Goal: Task Accomplishment & Management: Complete application form

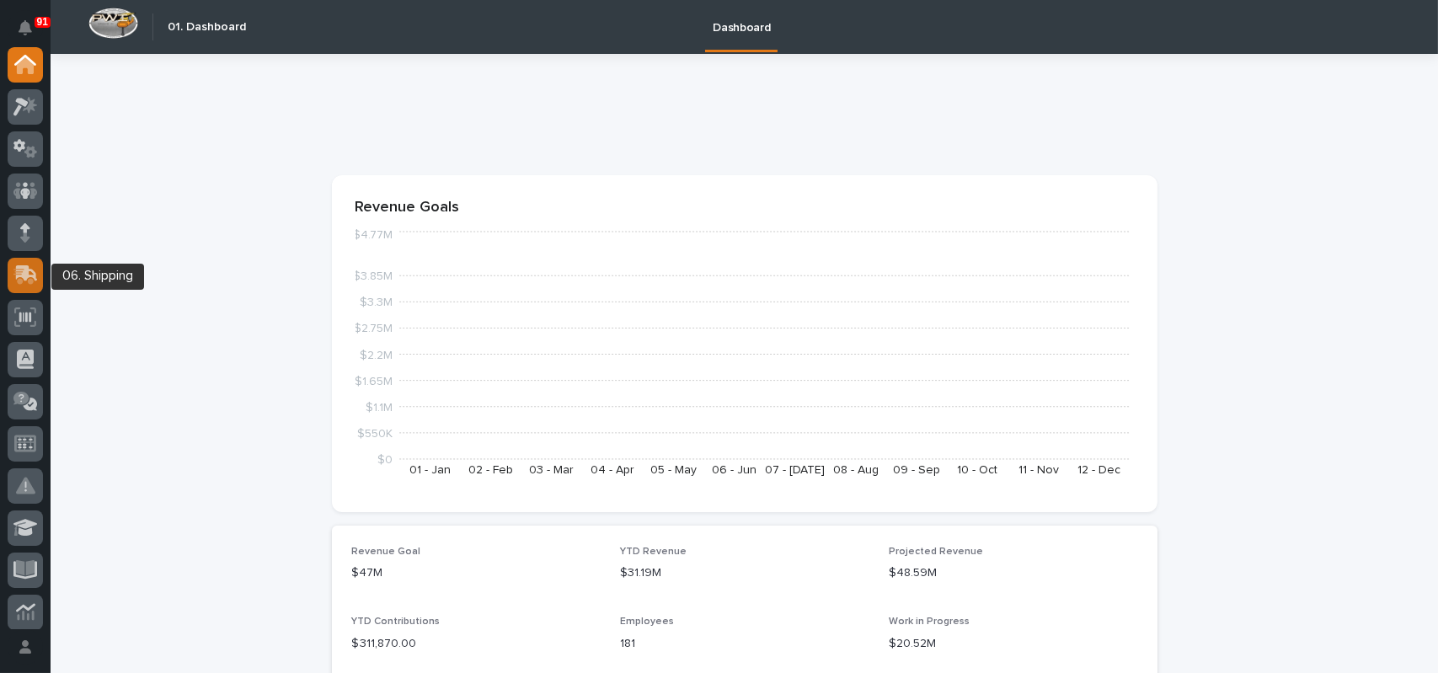
click at [35, 263] on div at bounding box center [25, 275] width 35 height 35
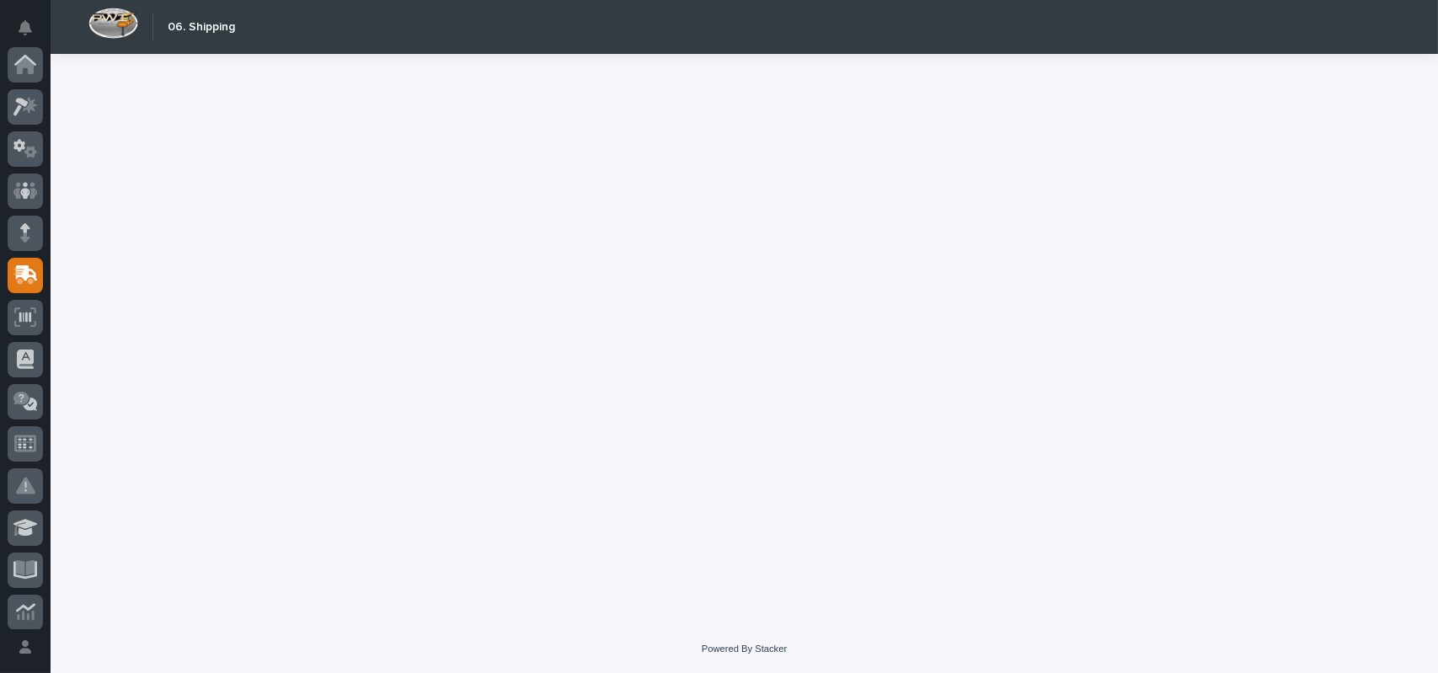
scroll to position [211, 0]
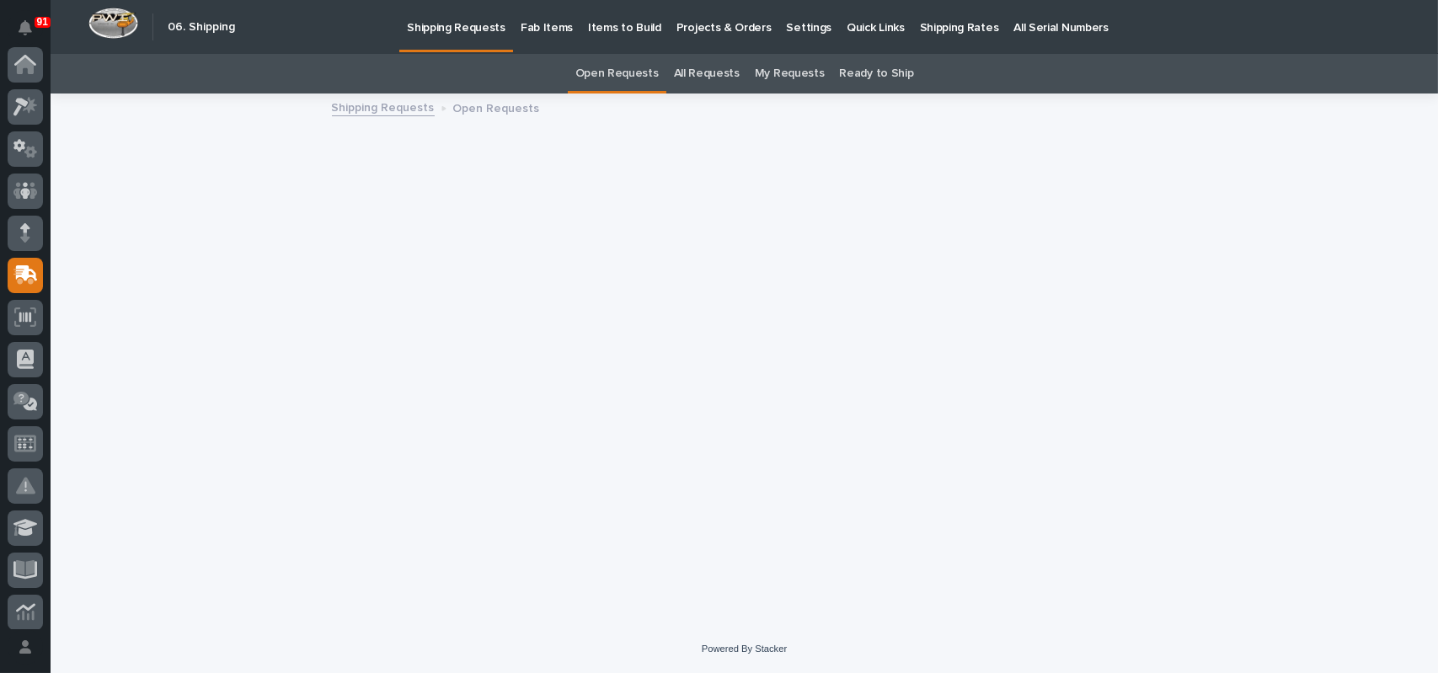
scroll to position [211, 0]
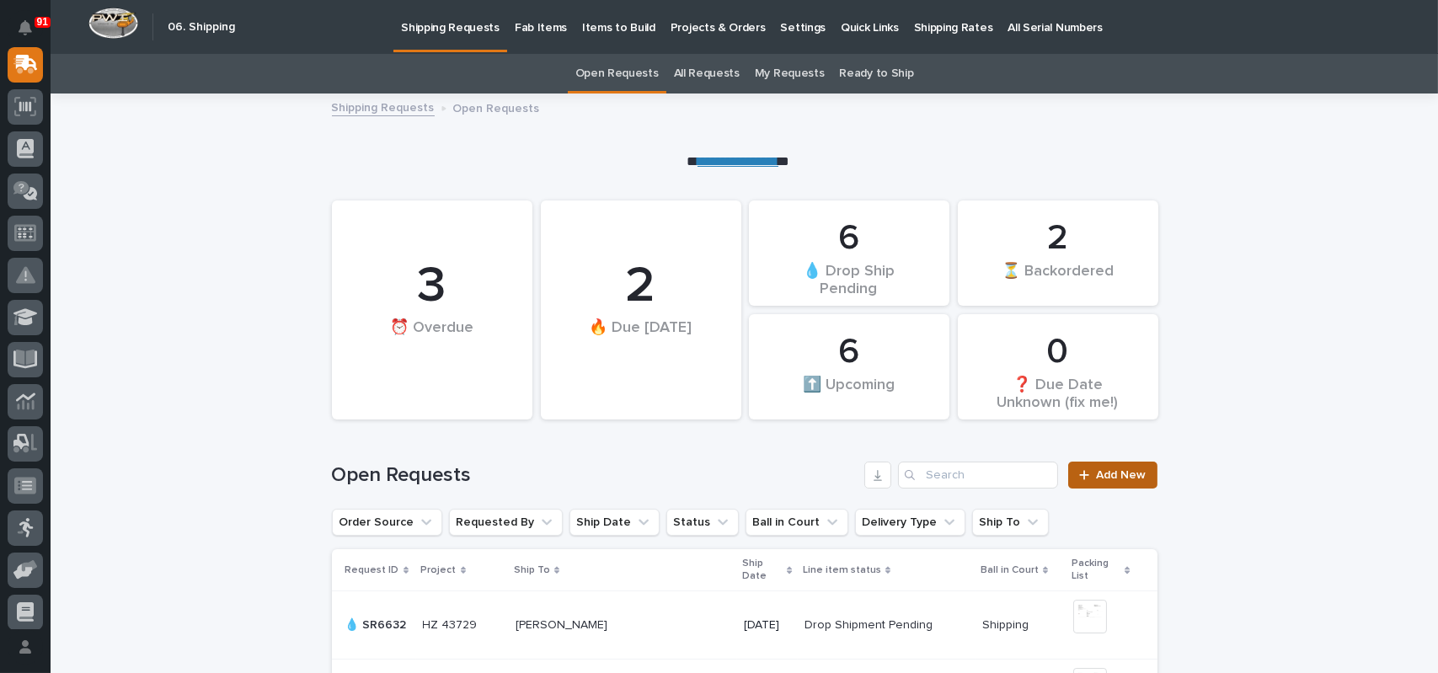
click at [1109, 482] on link "Add New" at bounding box center [1112, 475] width 88 height 27
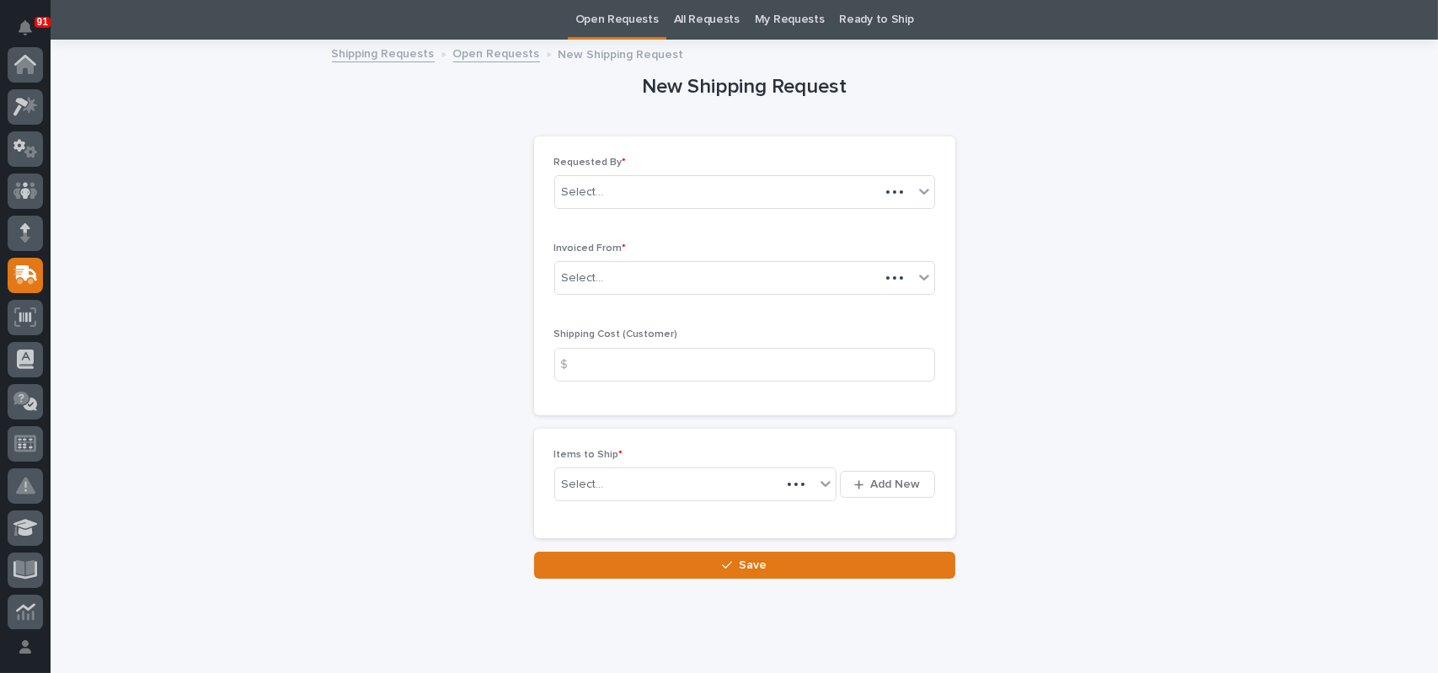
scroll to position [211, 0]
click at [654, 275] on div "Select..." at bounding box center [734, 278] width 358 height 28
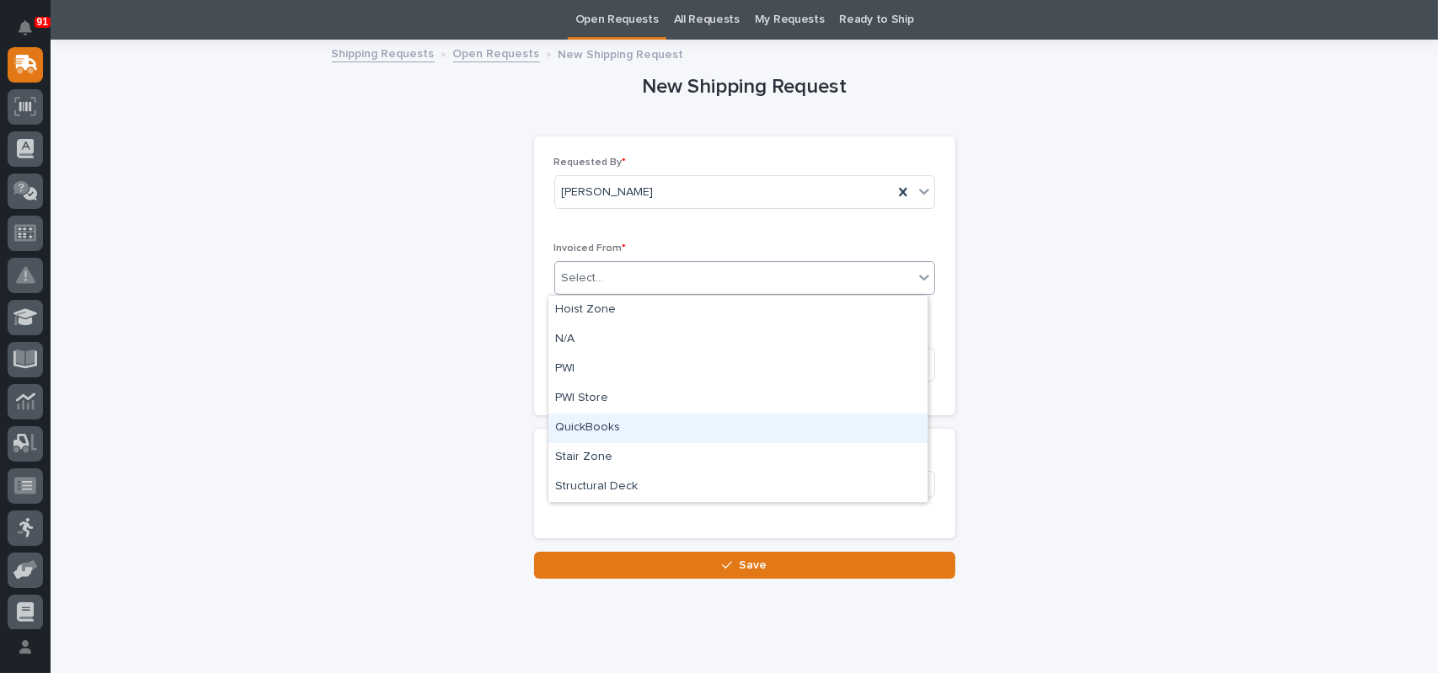
click at [589, 420] on div "QuickBooks" at bounding box center [737, 428] width 379 height 29
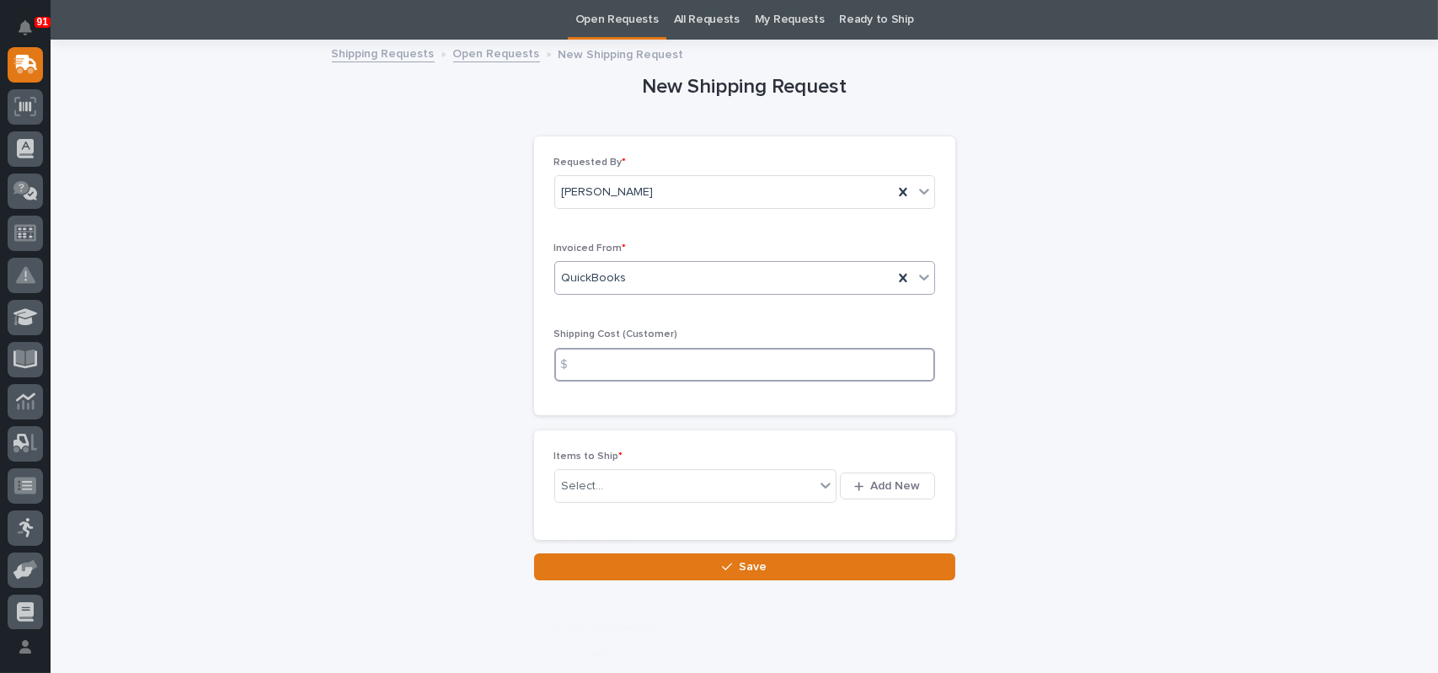
click at [604, 360] on input at bounding box center [744, 365] width 381 height 34
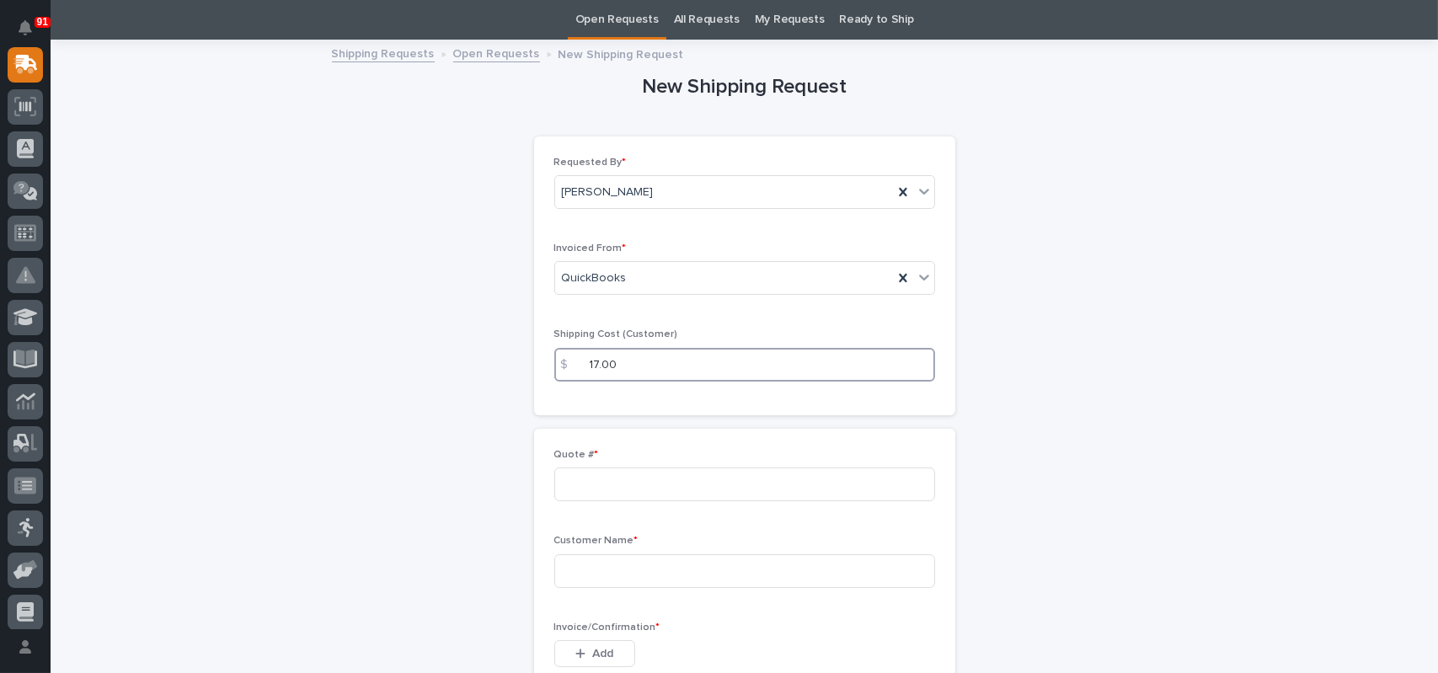
type input "17.00"
type input "136970"
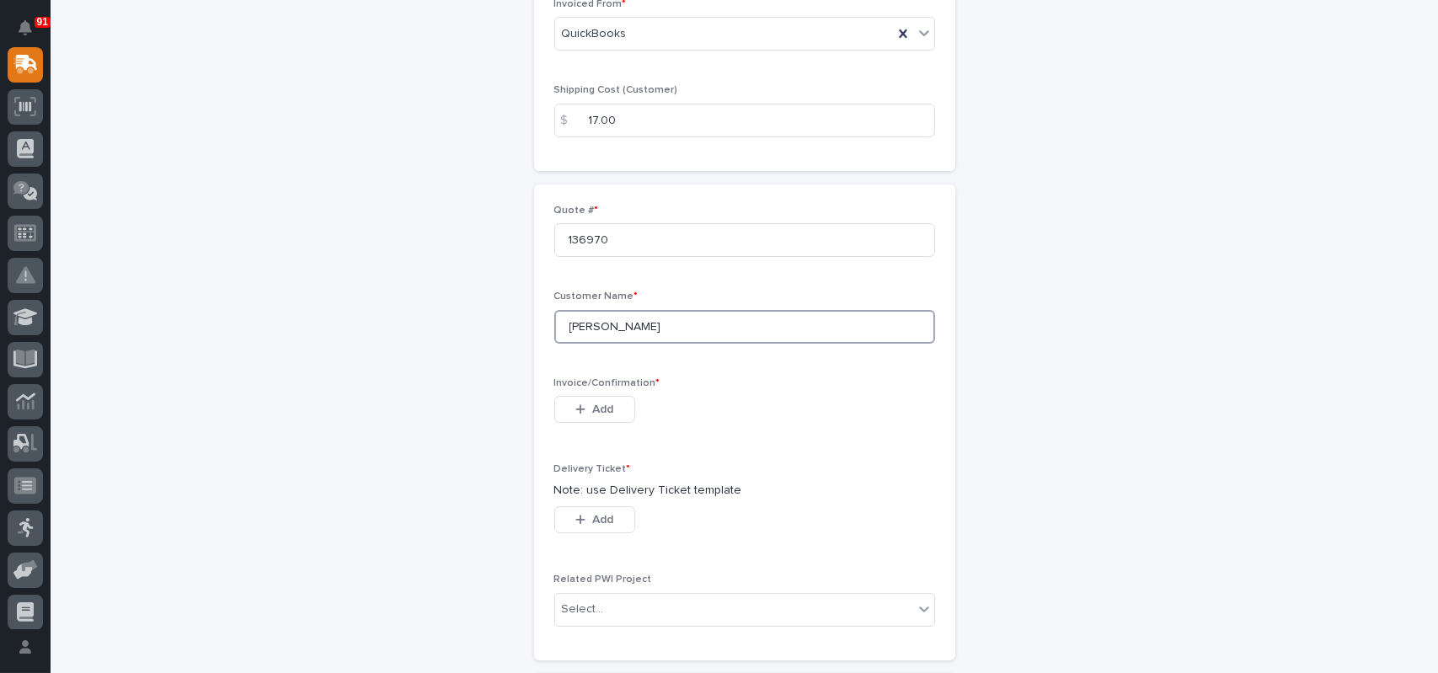
scroll to position [307, 0]
type input "[PERSON_NAME]"
click at [597, 404] on span "Add" at bounding box center [602, 400] width 21 height 15
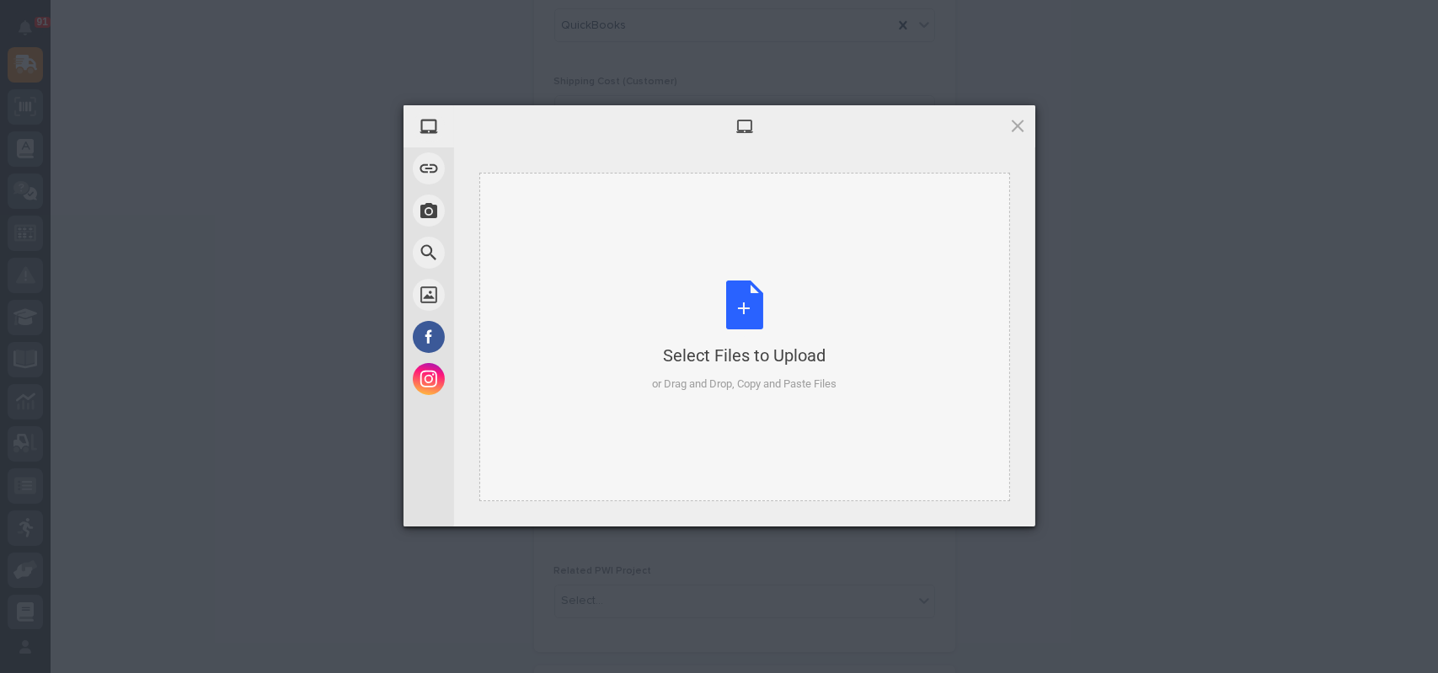
click at [727, 312] on div "Select Files to Upload or Drag and Drop, Copy and Paste Files" at bounding box center [744, 336] width 184 height 112
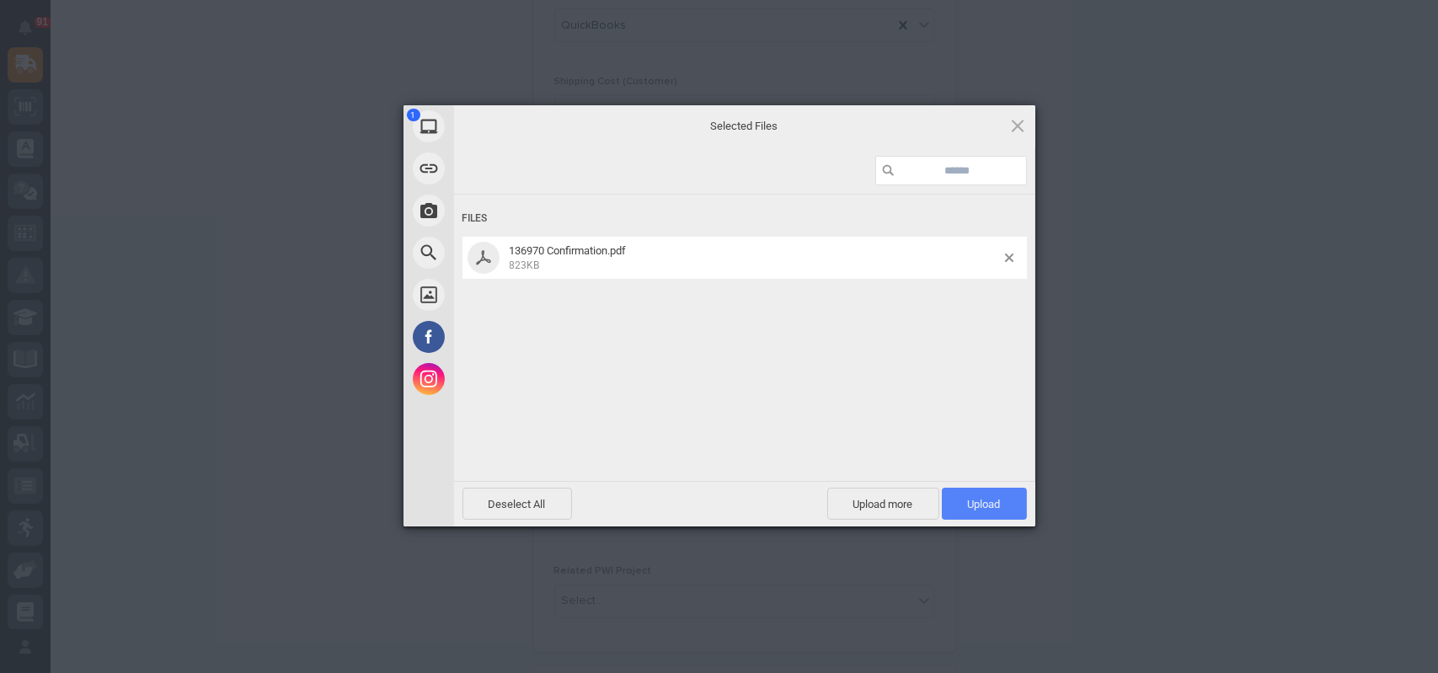
click at [970, 495] on span "Upload 1" at bounding box center [984, 504] width 85 height 32
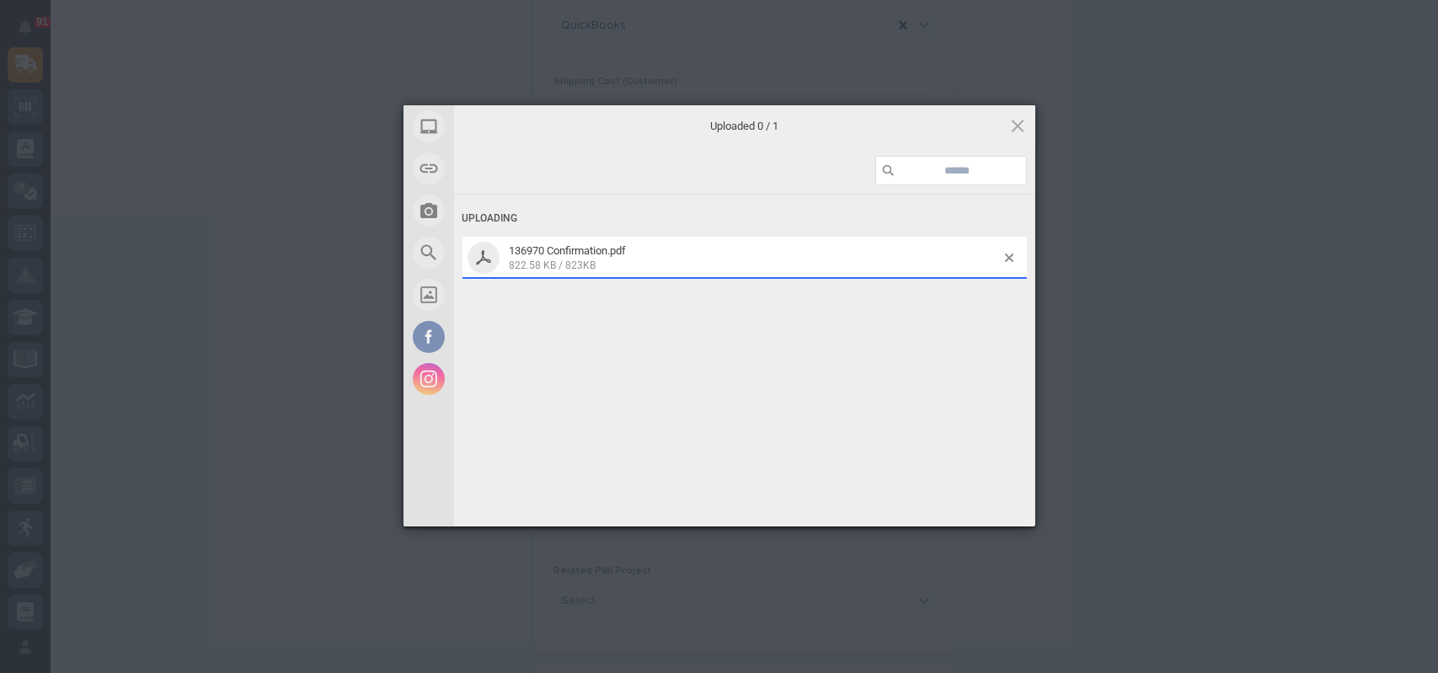
scroll to position [337, 0]
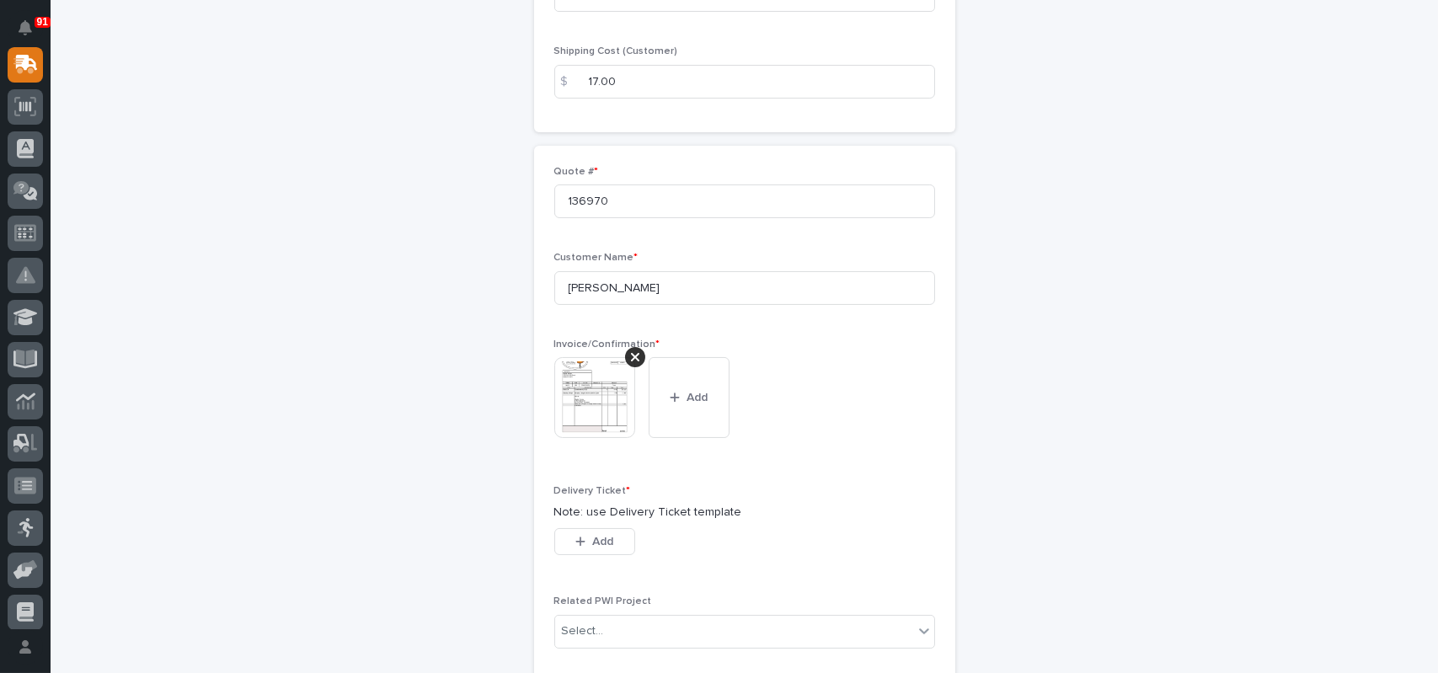
click at [554, 553] on div "Add" at bounding box center [594, 545] width 81 height 34
click at [562, 546] on button "Add" at bounding box center [594, 541] width 81 height 27
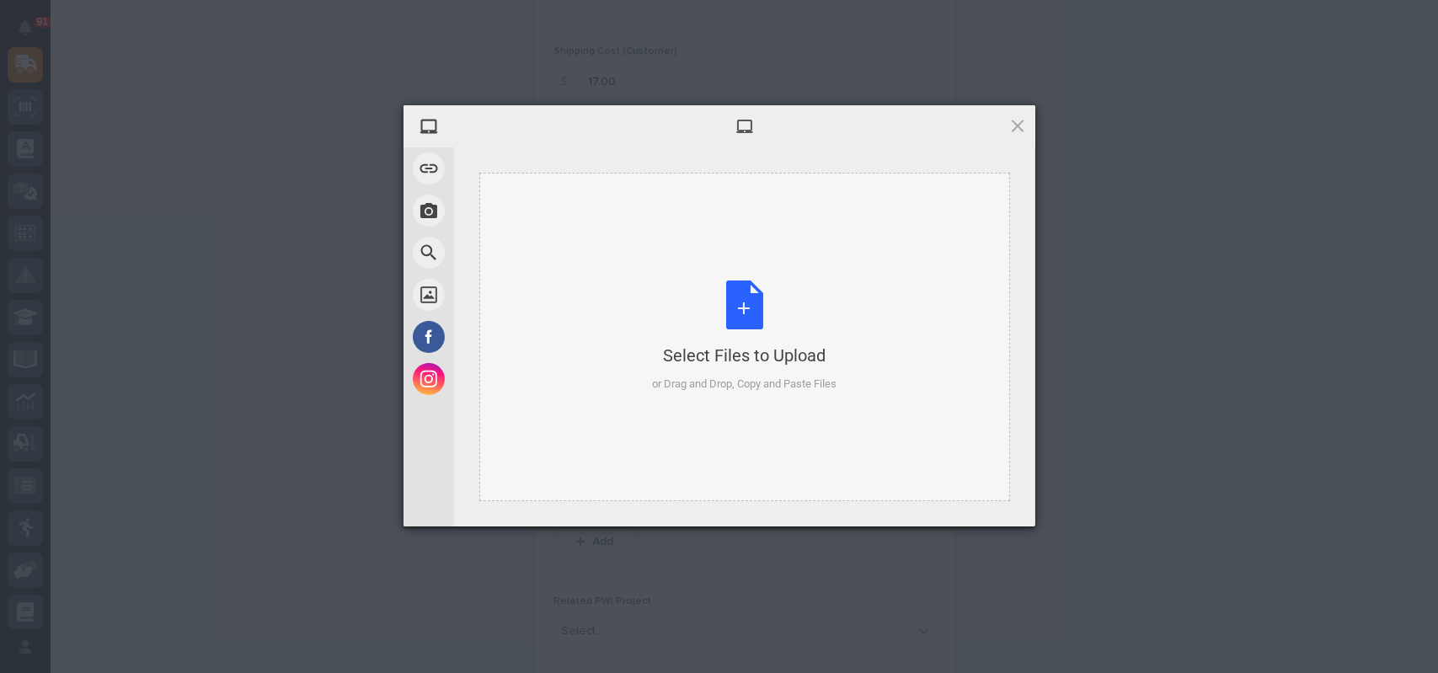
click at [730, 292] on div "Select Files to Upload or Drag and Drop, Copy and Paste Files" at bounding box center [744, 336] width 184 height 112
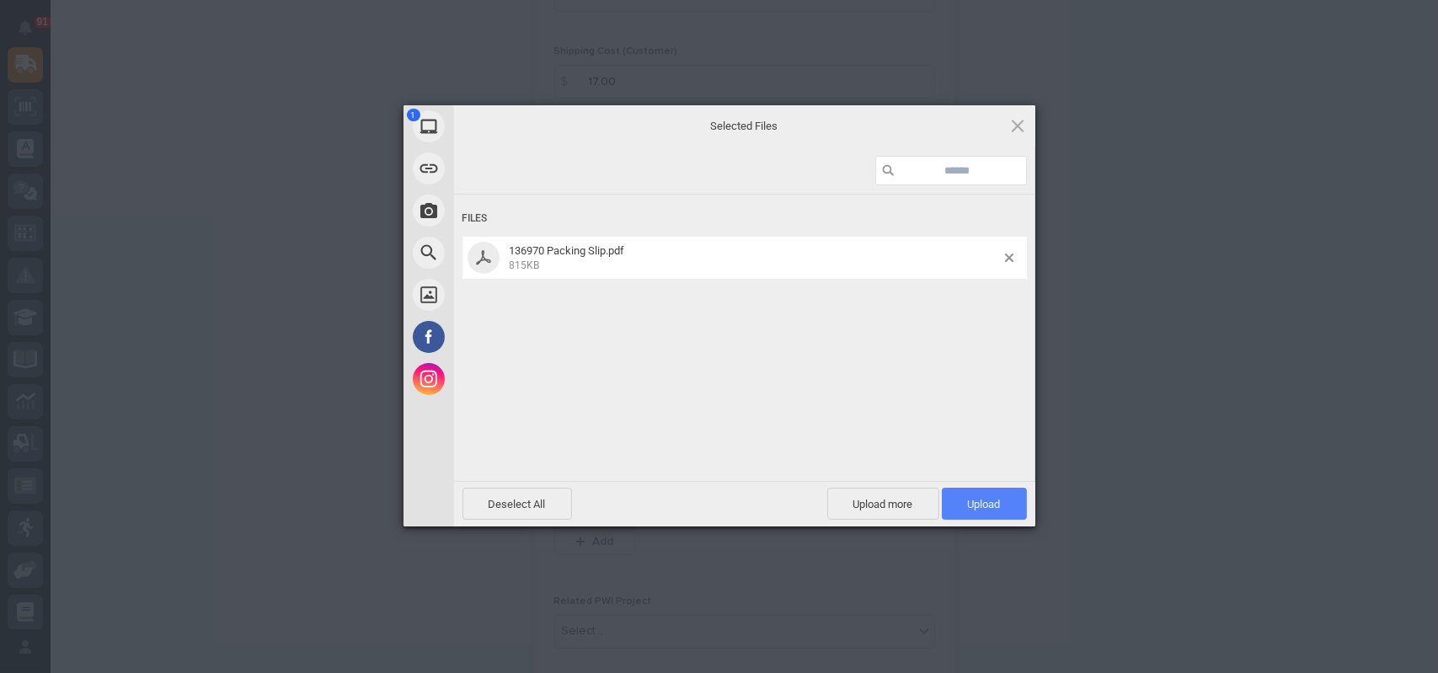
click at [999, 507] on span "Upload 1" at bounding box center [984, 504] width 33 height 13
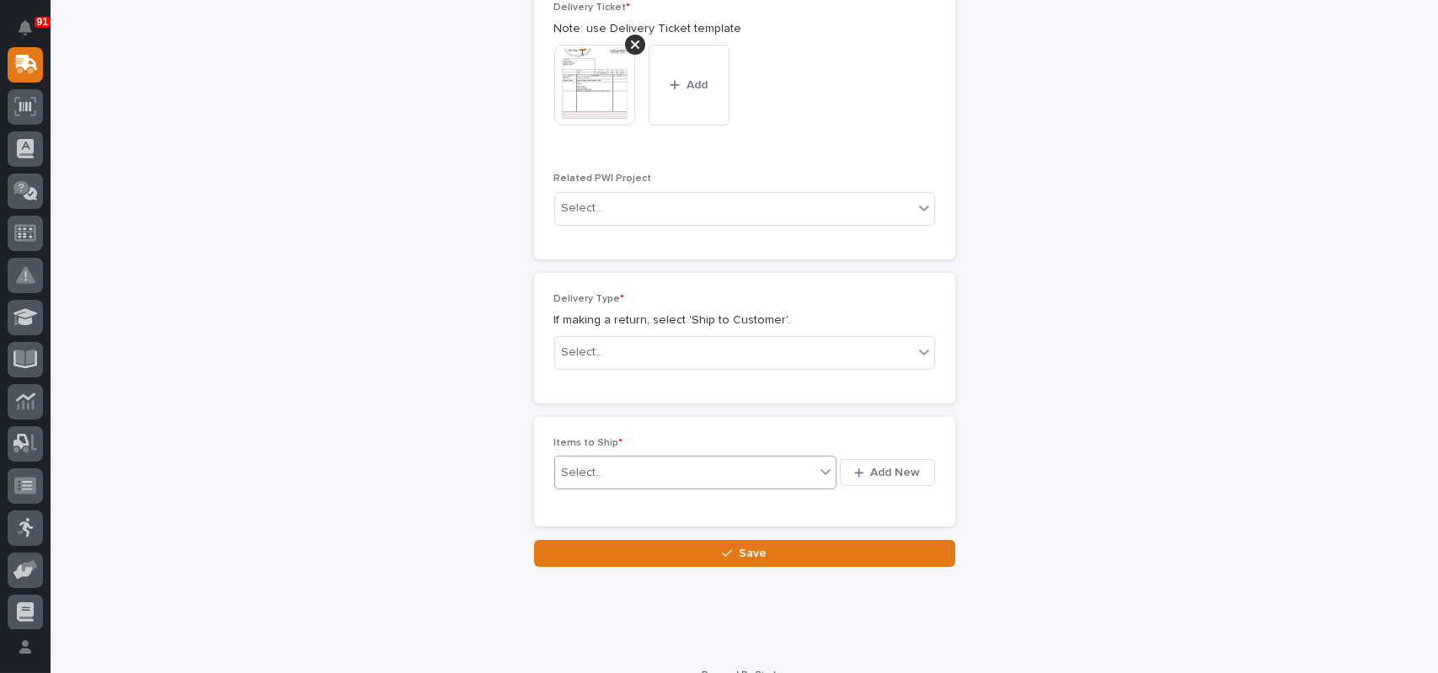
scroll to position [845, 0]
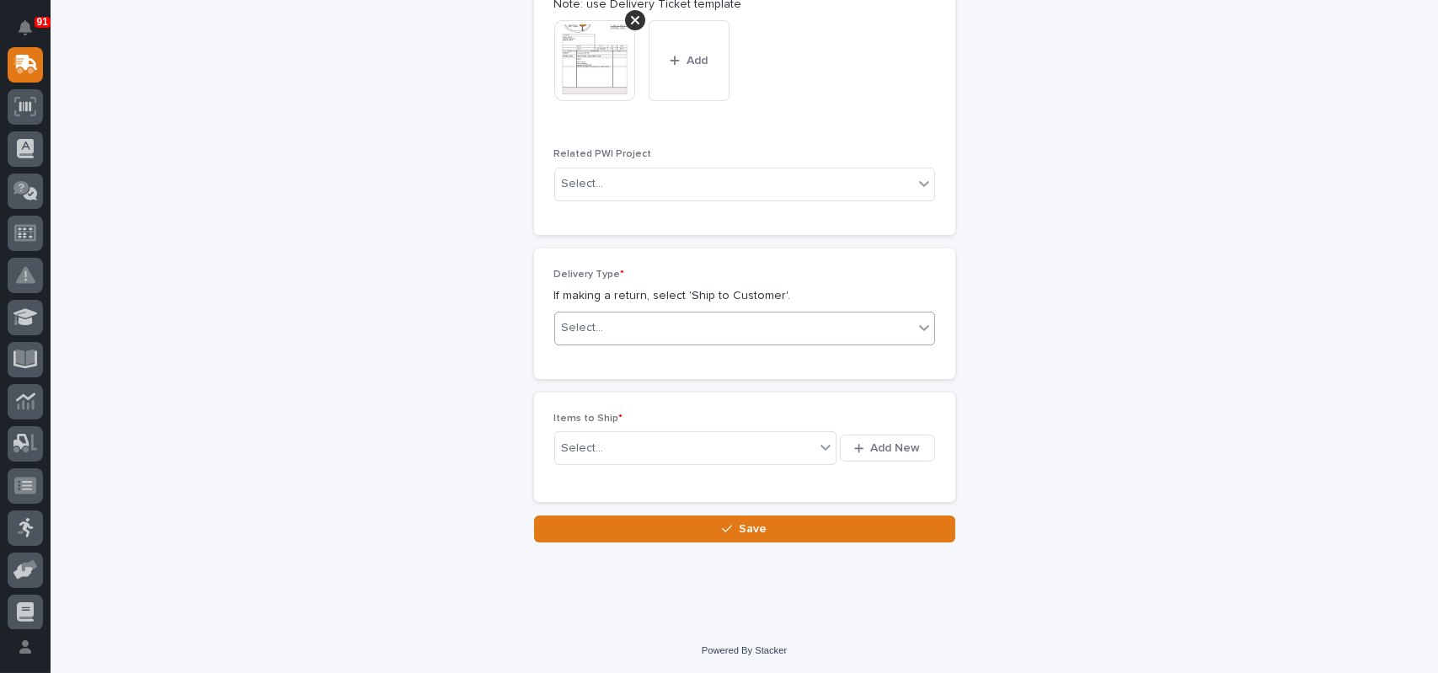
click at [603, 320] on div "Select..." at bounding box center [734, 328] width 358 height 28
click at [585, 361] on div "Ship to Customer" at bounding box center [737, 358] width 379 height 29
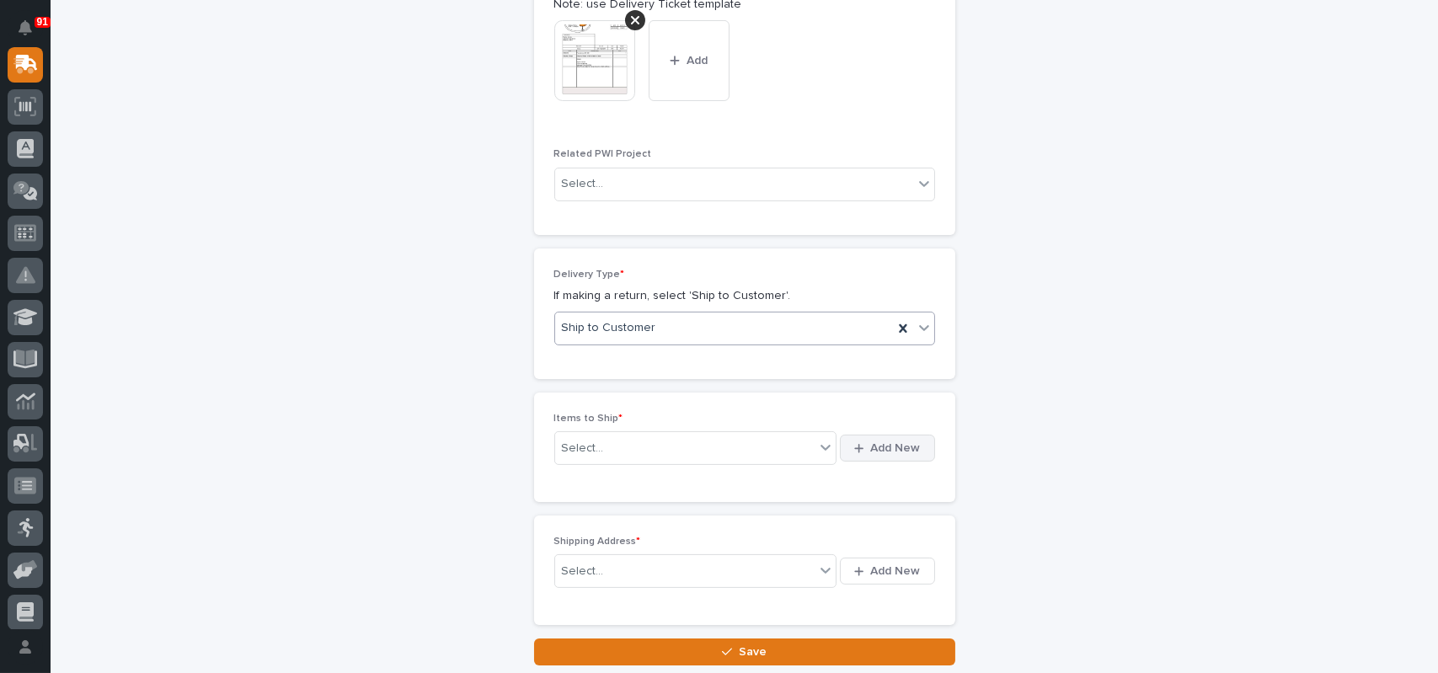
click at [871, 438] on button "Add New" at bounding box center [887, 448] width 94 height 27
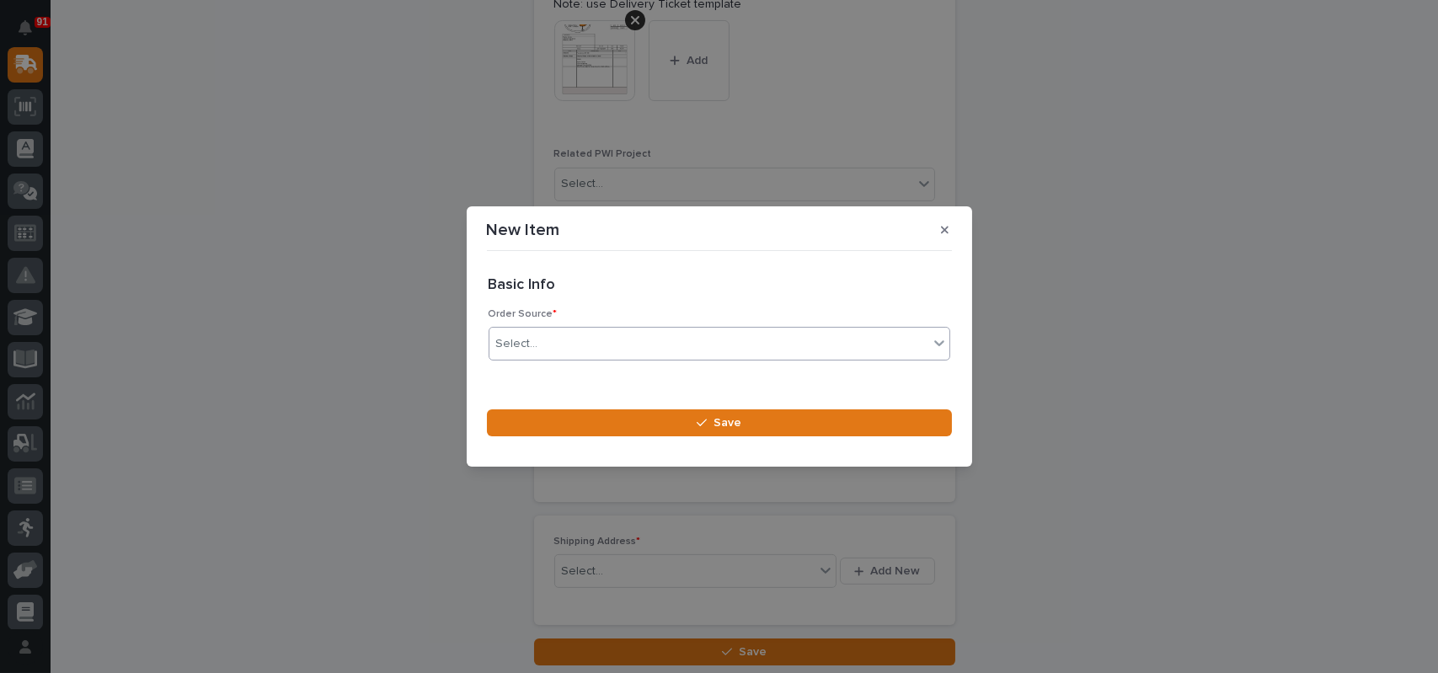
click at [590, 340] on div "Select..." at bounding box center [708, 344] width 439 height 28
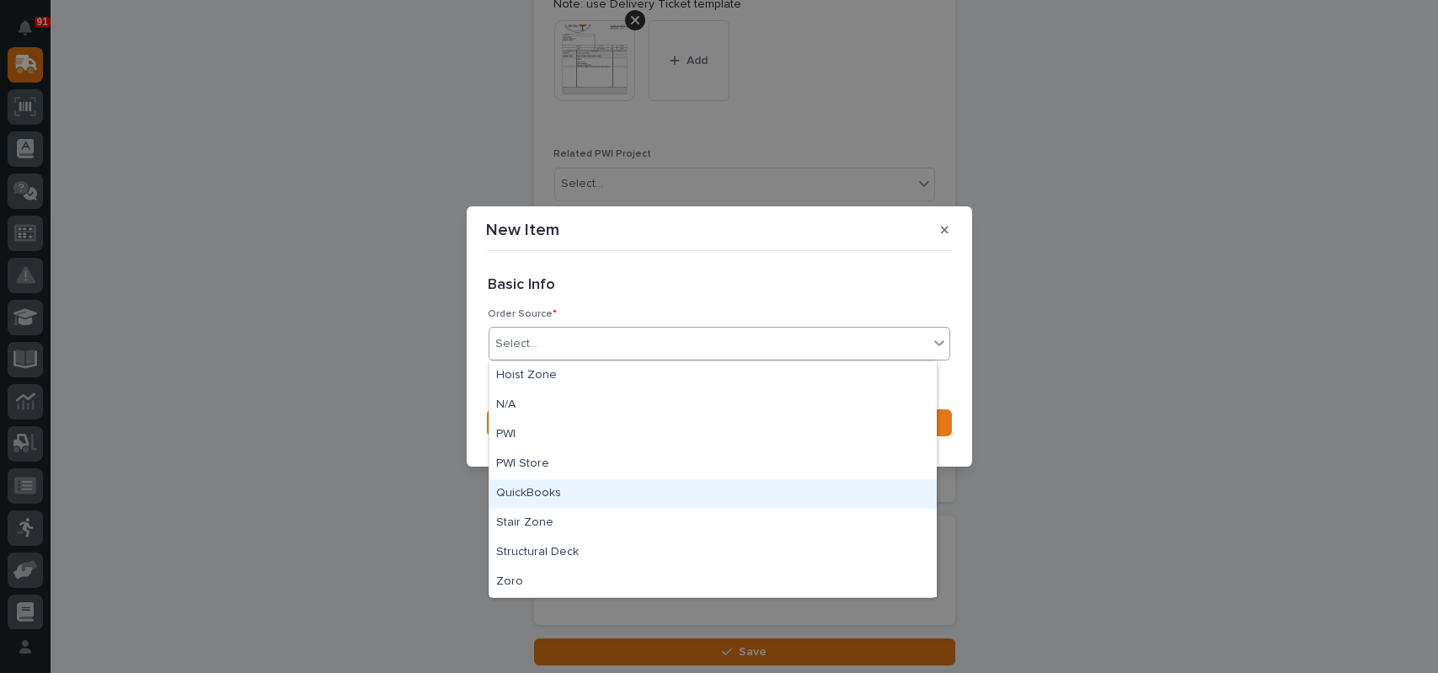
click at [553, 493] on div "QuickBooks" at bounding box center [712, 493] width 447 height 29
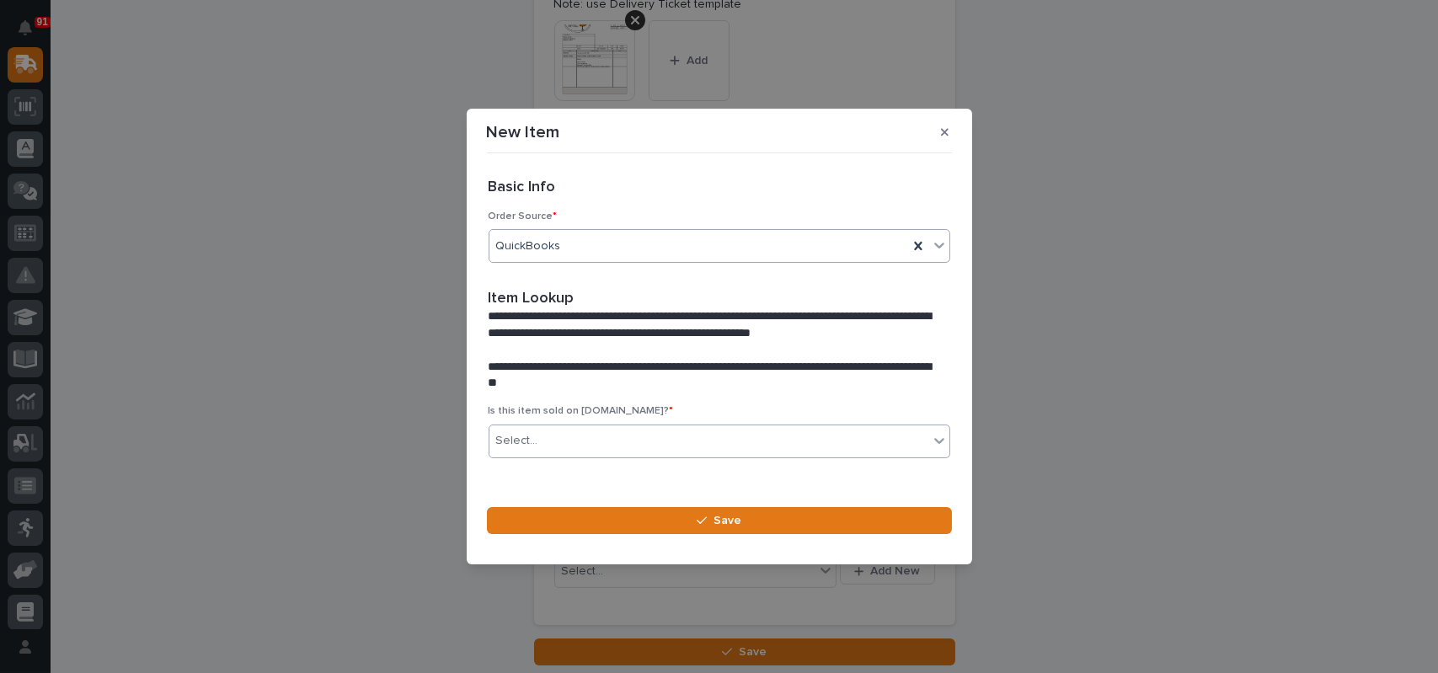
click at [572, 430] on div "Select..." at bounding box center [708, 441] width 439 height 28
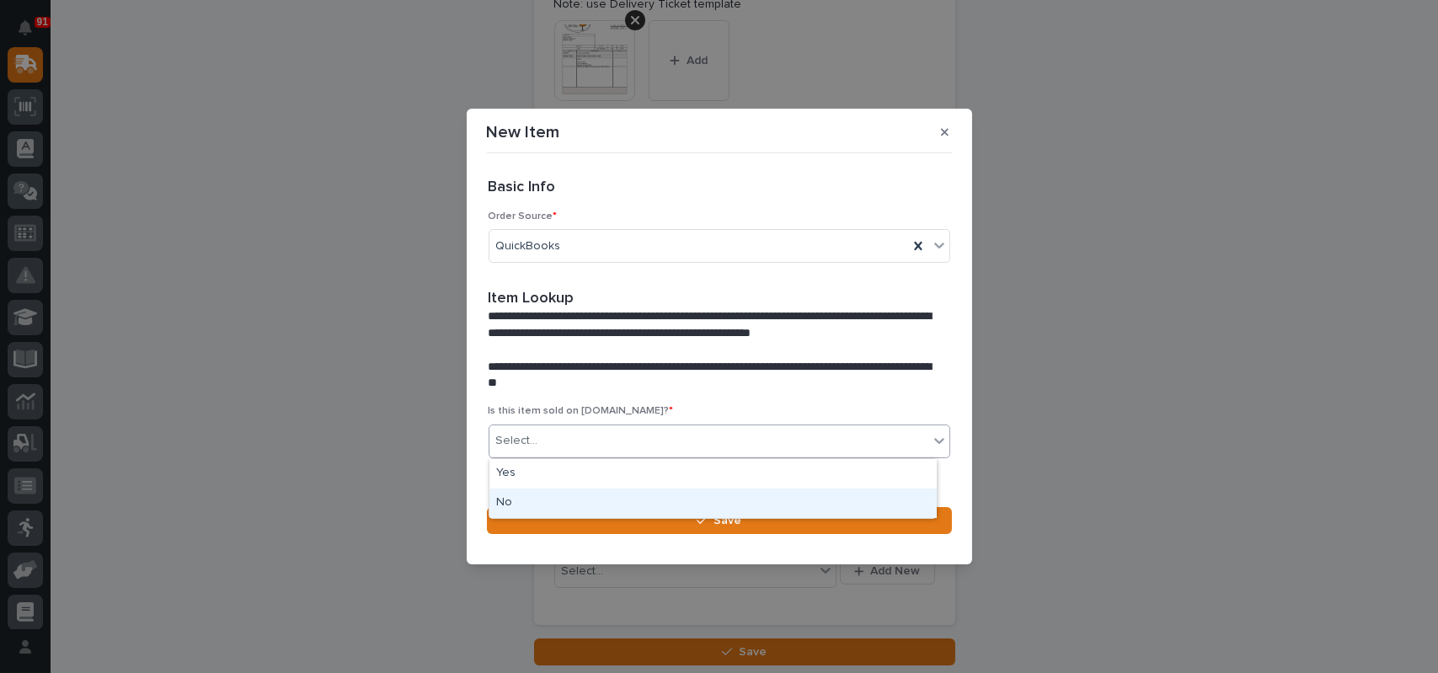
click at [525, 501] on div "No" at bounding box center [712, 503] width 447 height 29
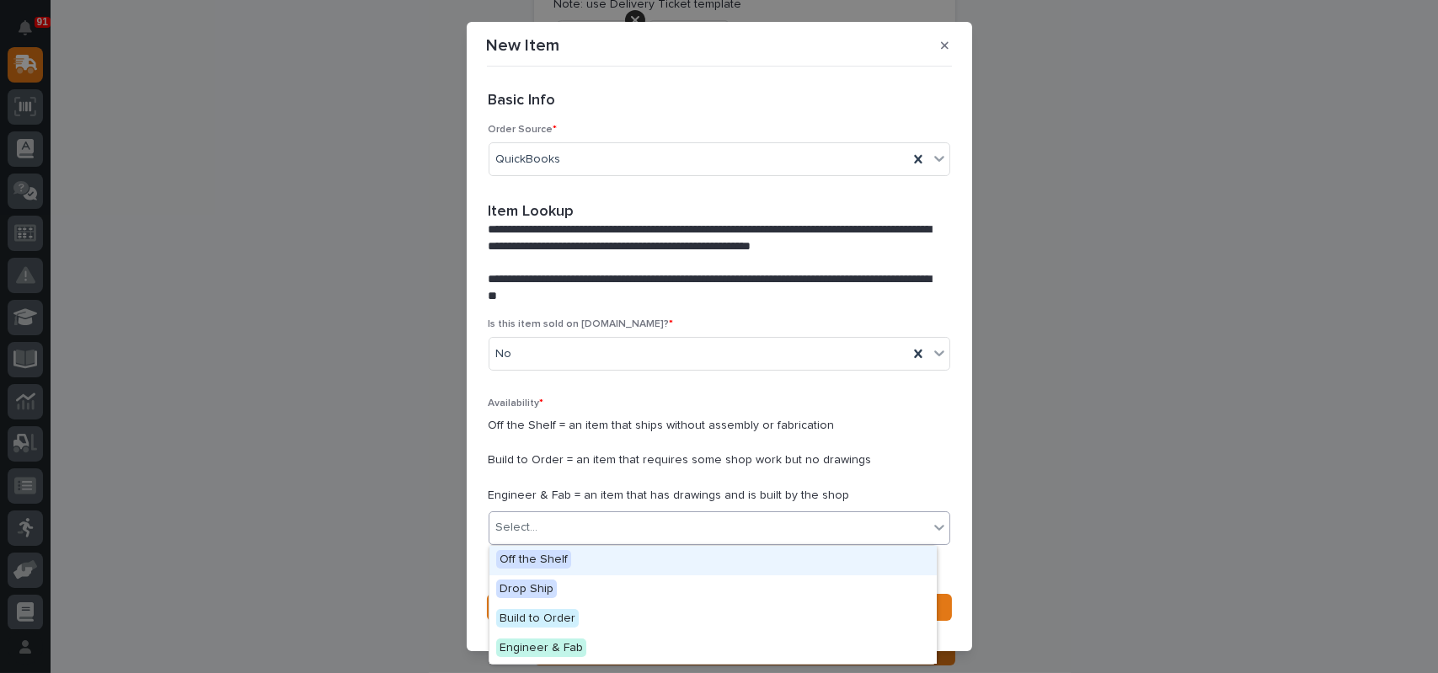
click at [526, 522] on div "Select..." at bounding box center [517, 528] width 42 height 18
click at [525, 554] on span "Off the Shelf" at bounding box center [533, 559] width 75 height 19
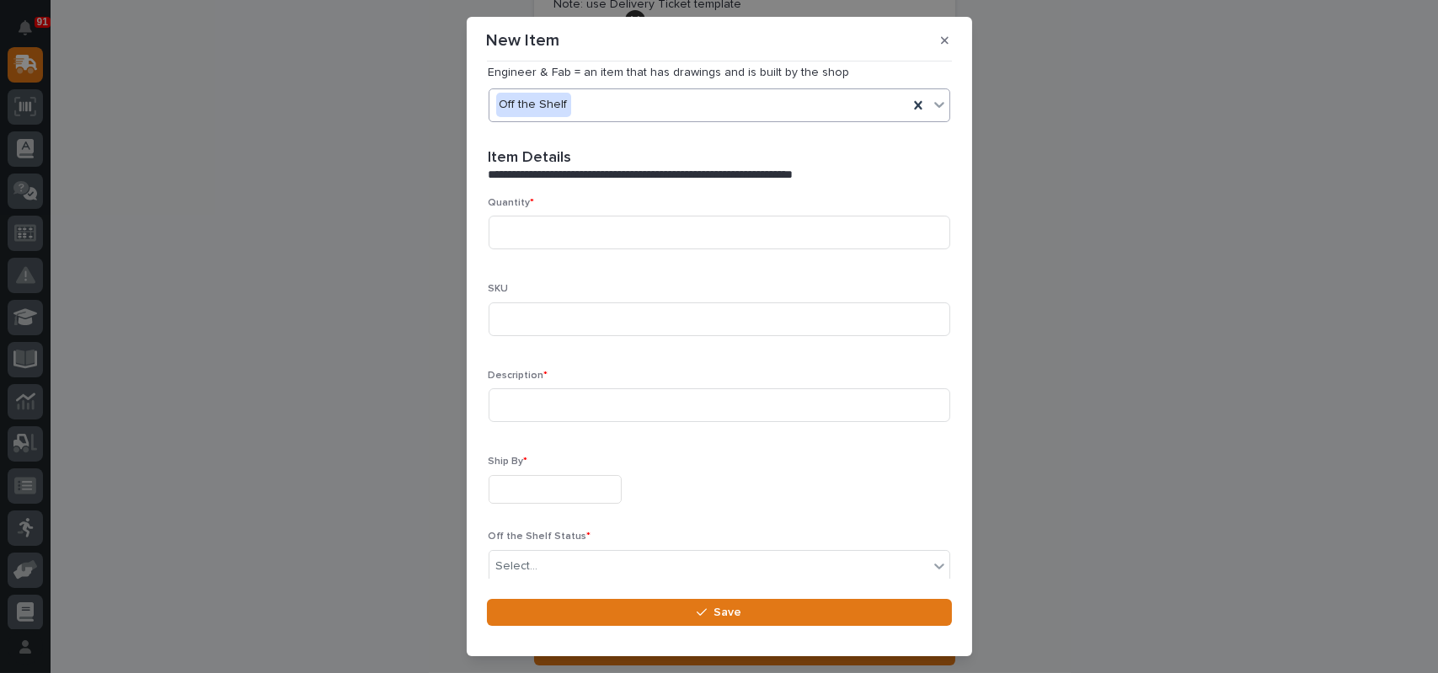
scroll to position [421, 0]
click at [531, 226] on input at bounding box center [720, 229] width 462 height 34
type input "1"
type input "CM35734"
type input "Transformer"
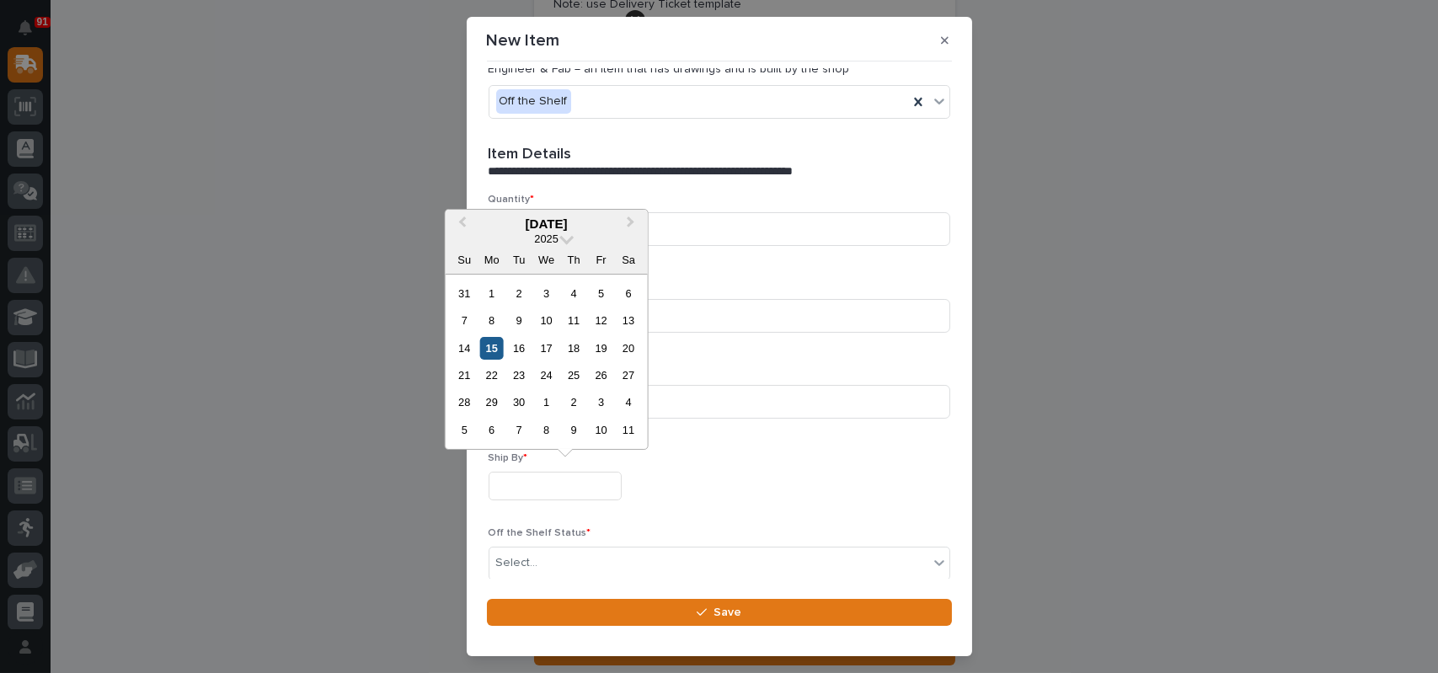
click at [482, 348] on div "15" at bounding box center [491, 348] width 23 height 23
type input "**********"
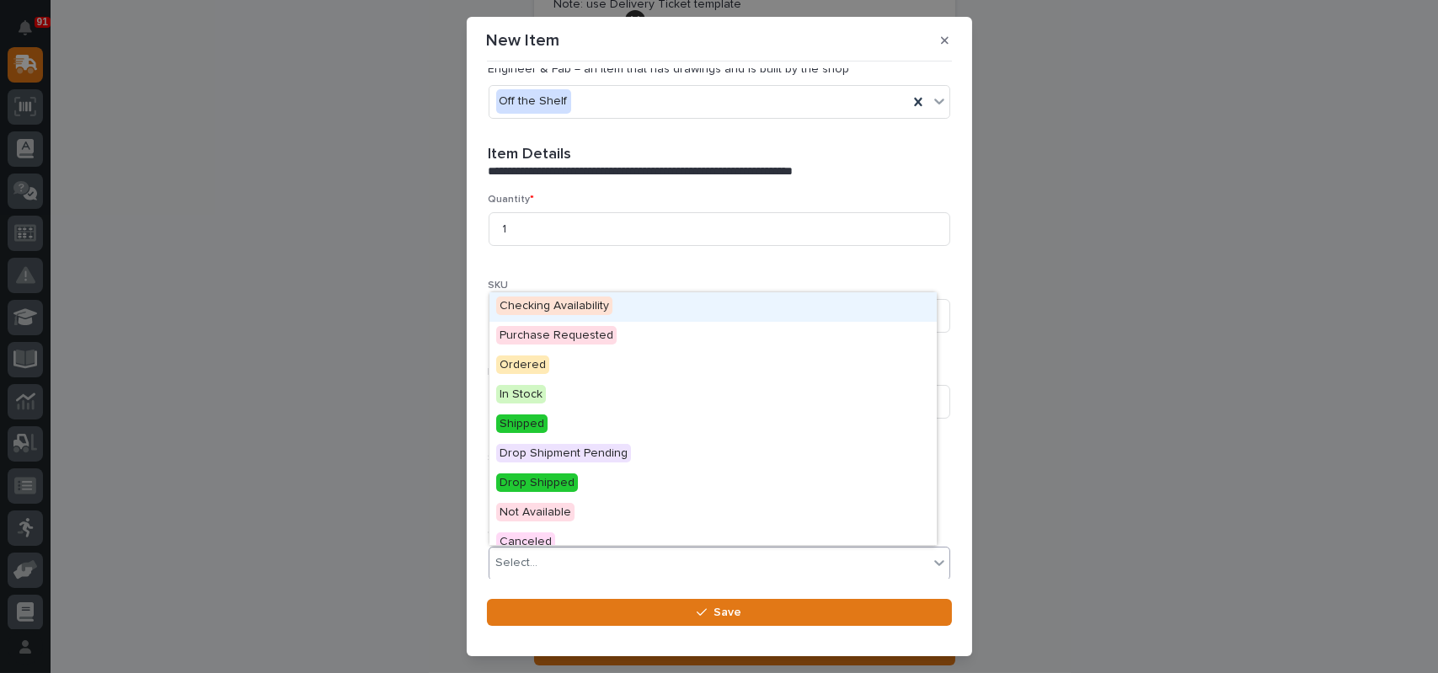
click at [526, 564] on div "Select..." at bounding box center [517, 563] width 42 height 18
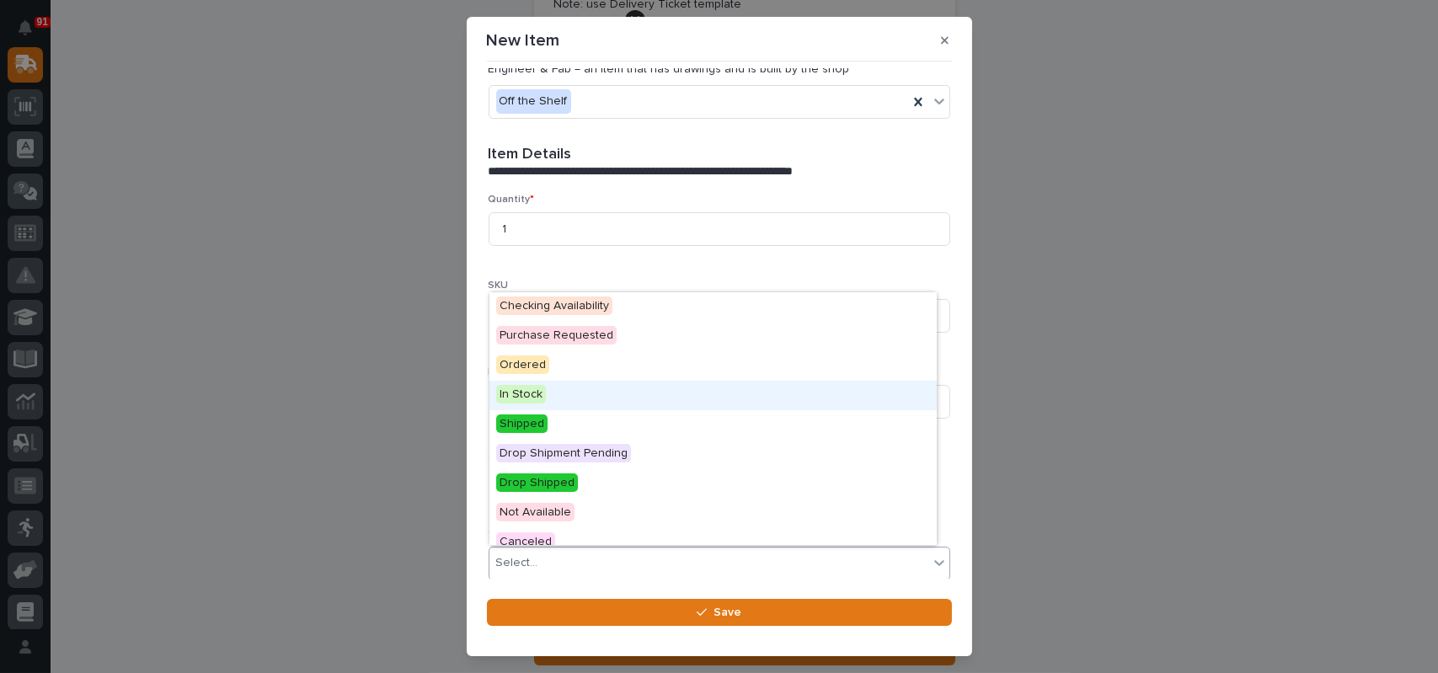
click at [517, 387] on span "In Stock" at bounding box center [521, 394] width 50 height 19
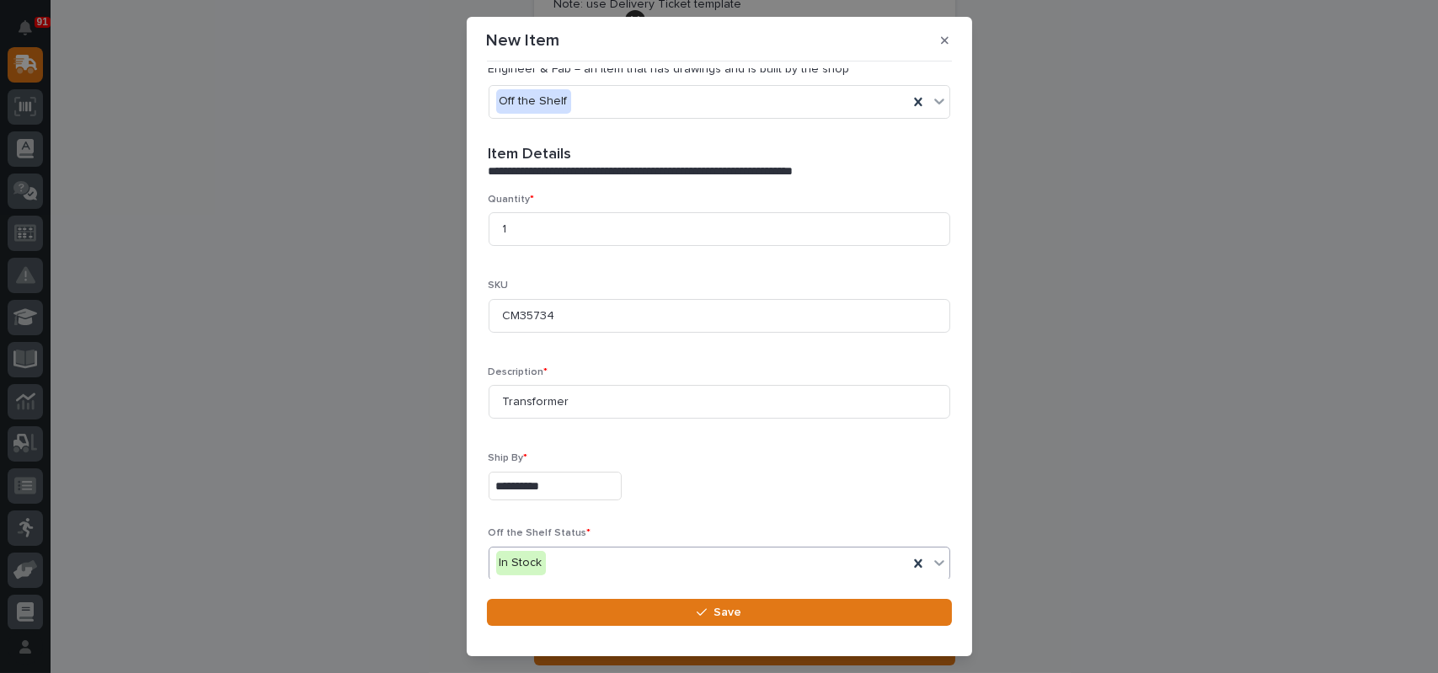
scroll to position [495, 0]
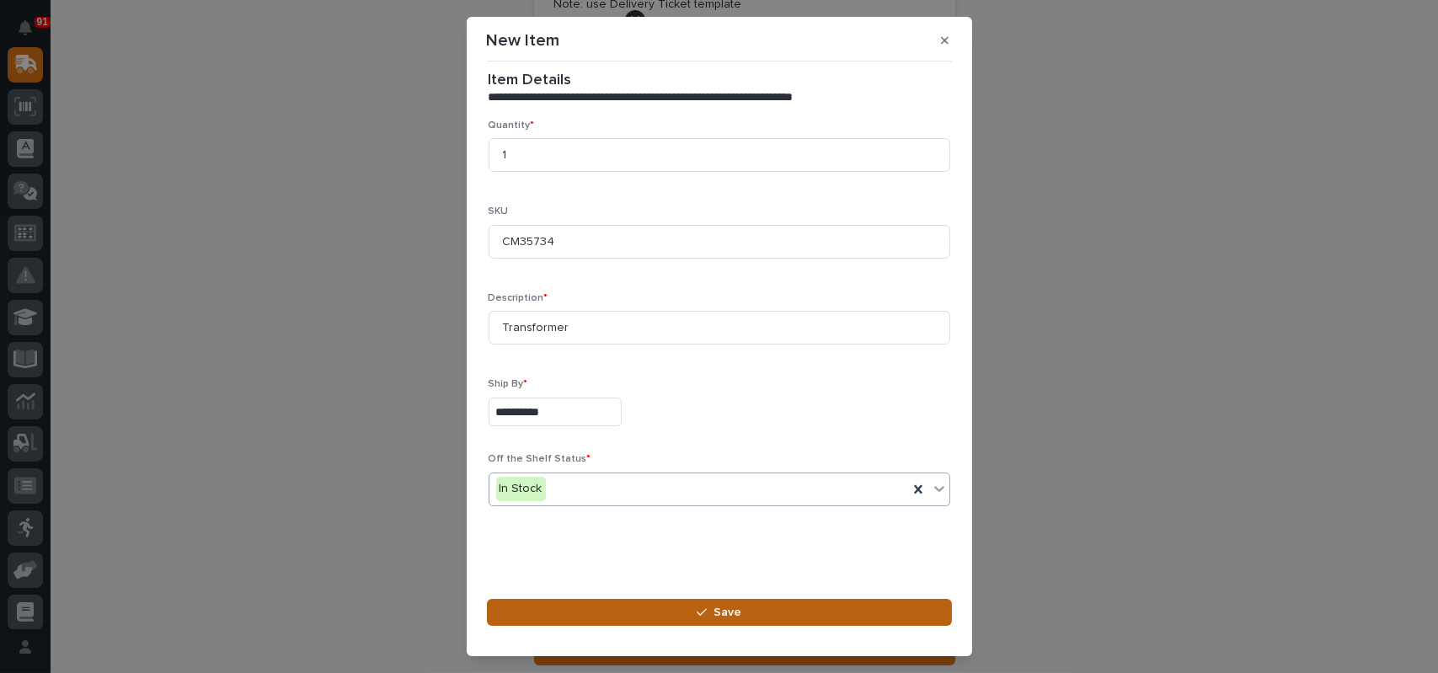
click at [708, 614] on div "button" at bounding box center [705, 612] width 17 height 12
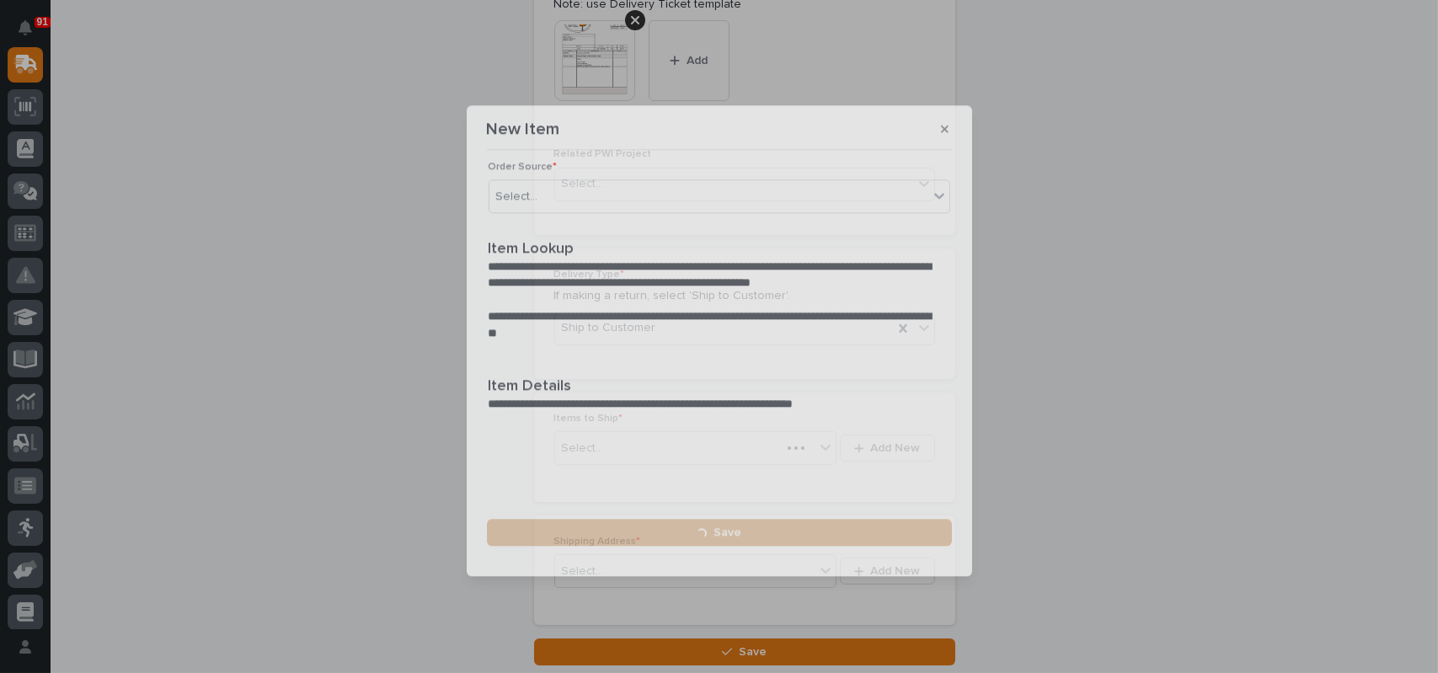
scroll to position [0, 0]
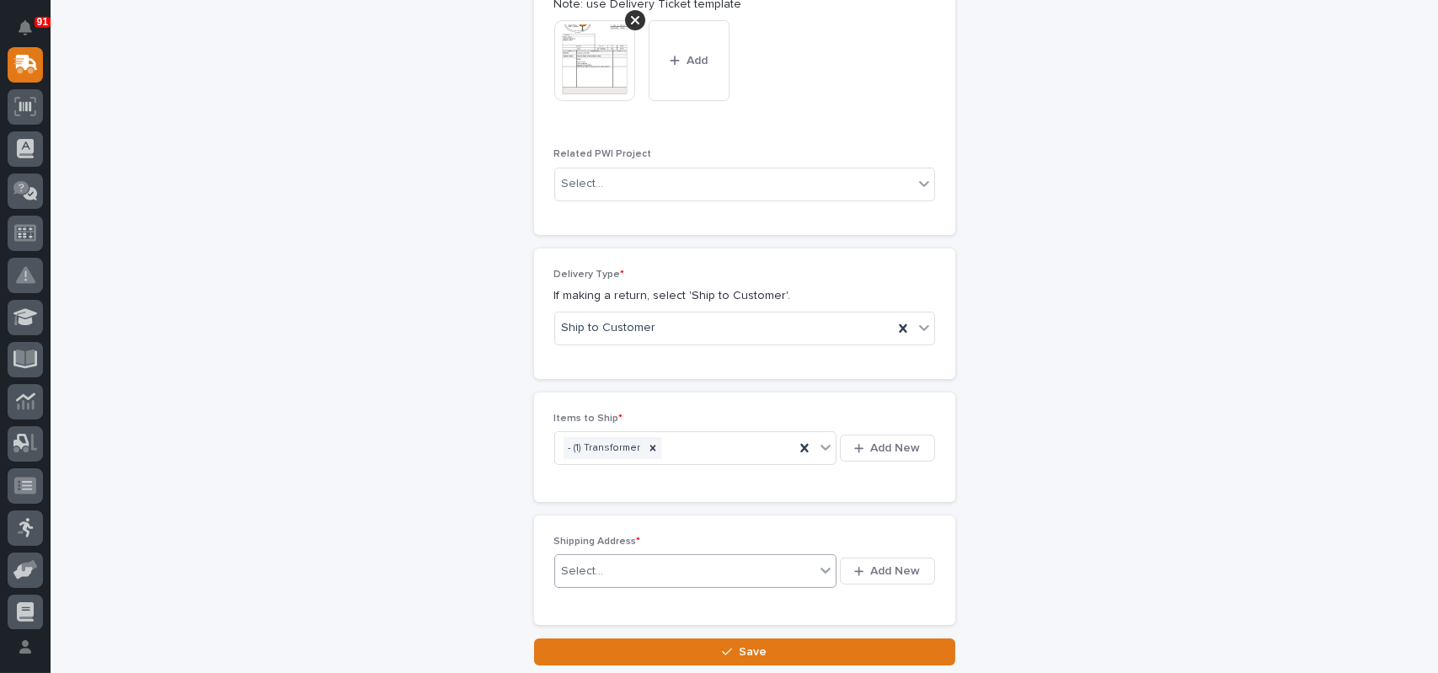
click at [704, 566] on div "Select..." at bounding box center [685, 572] width 260 height 28
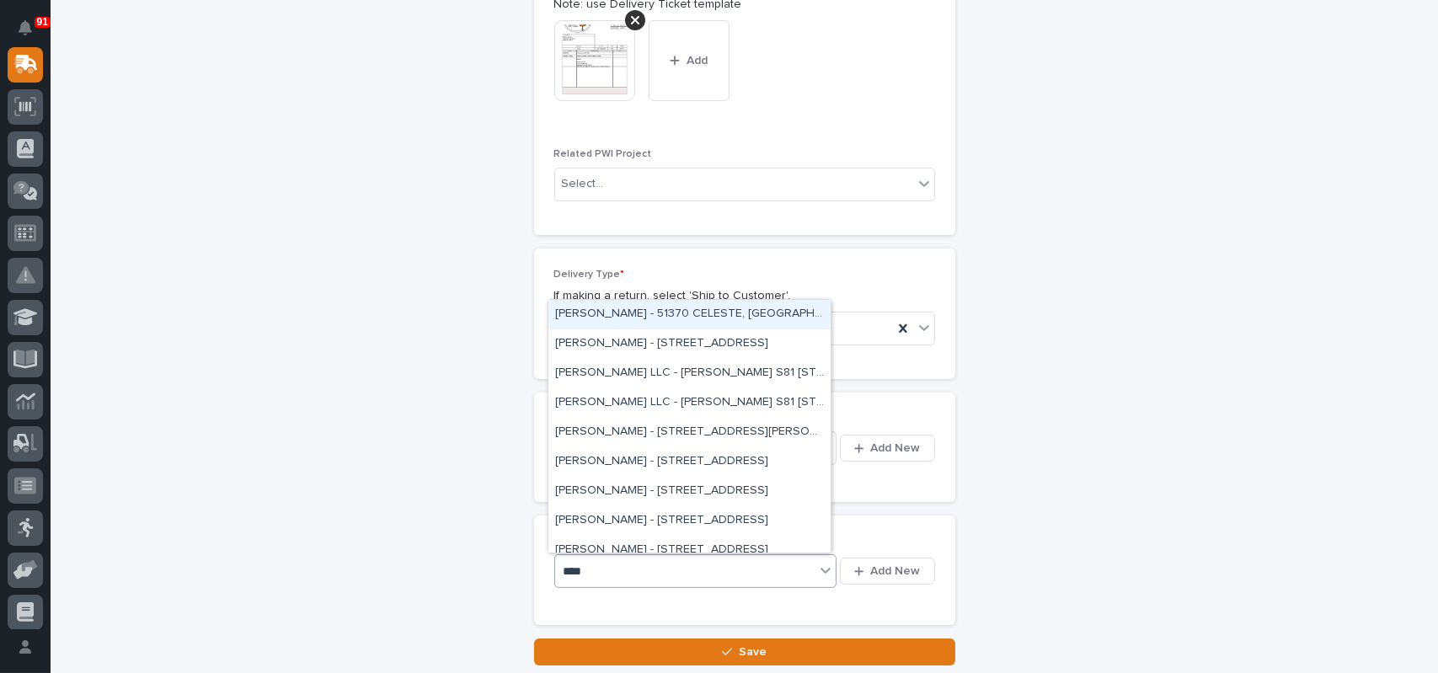
type input "*****"
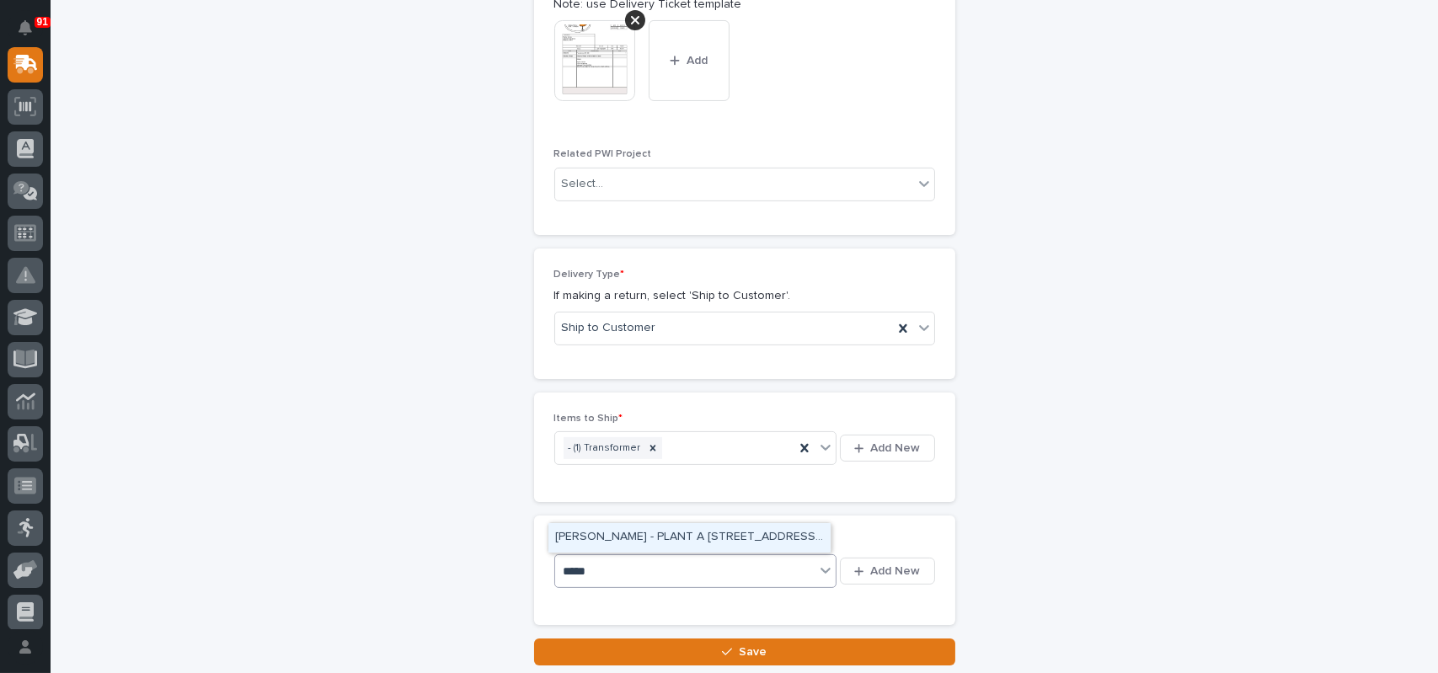
click at [706, 537] on div "[PERSON_NAME] - PLANT A [STREET_ADDRESS][US_STATE]" at bounding box center [689, 537] width 282 height 29
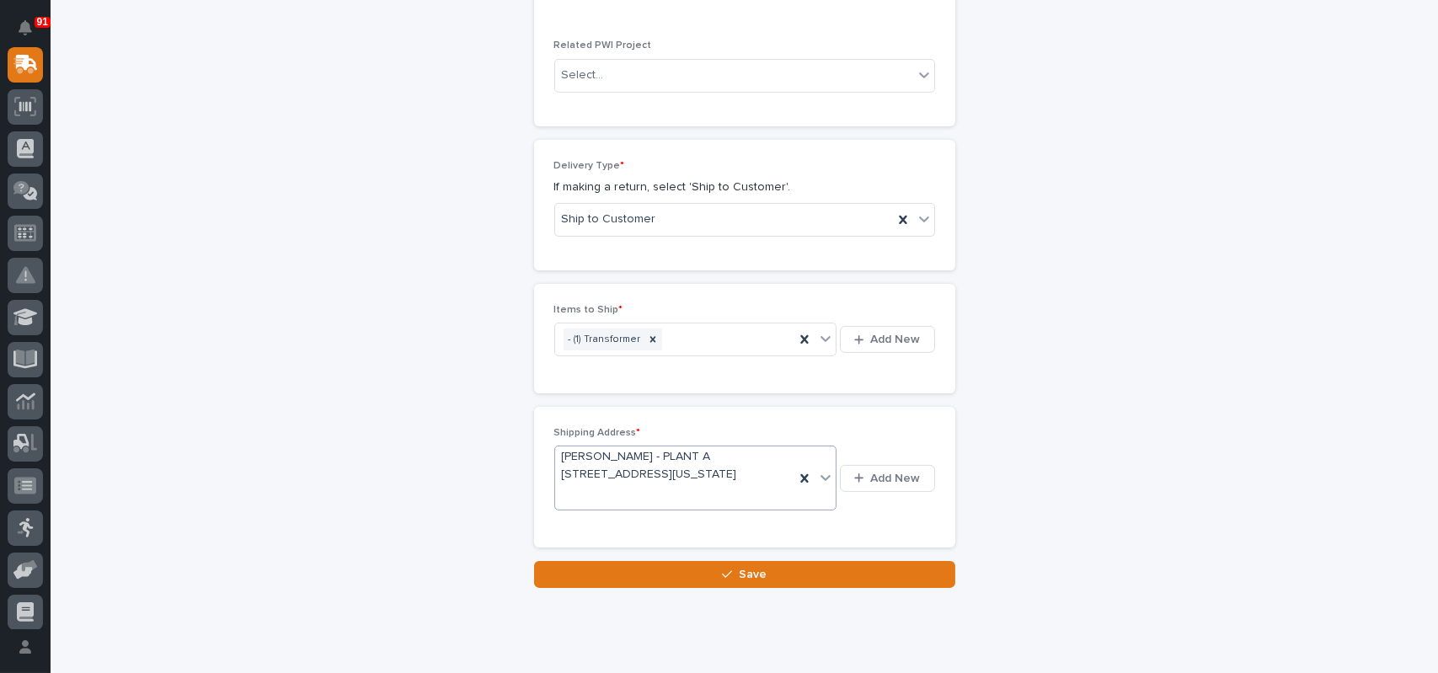
scroll to position [1017, 0]
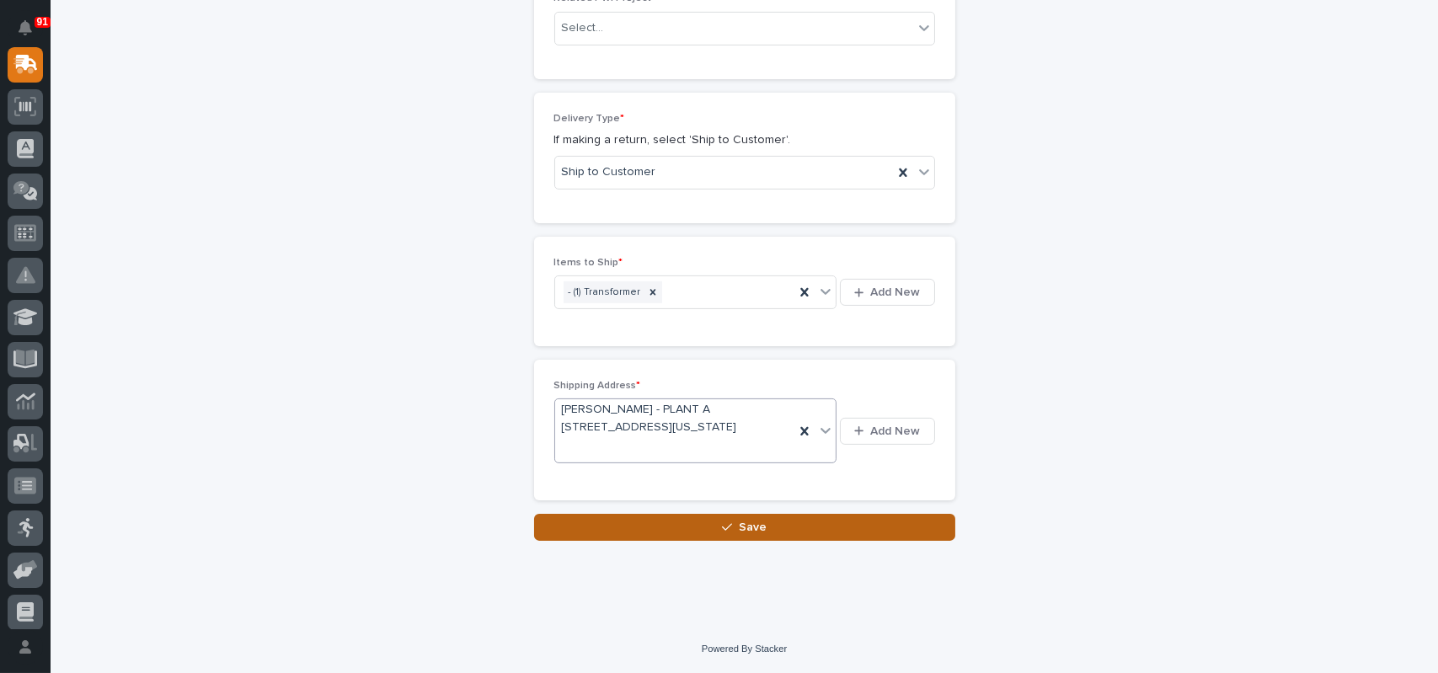
click at [731, 533] on button "Save" at bounding box center [744, 527] width 421 height 27
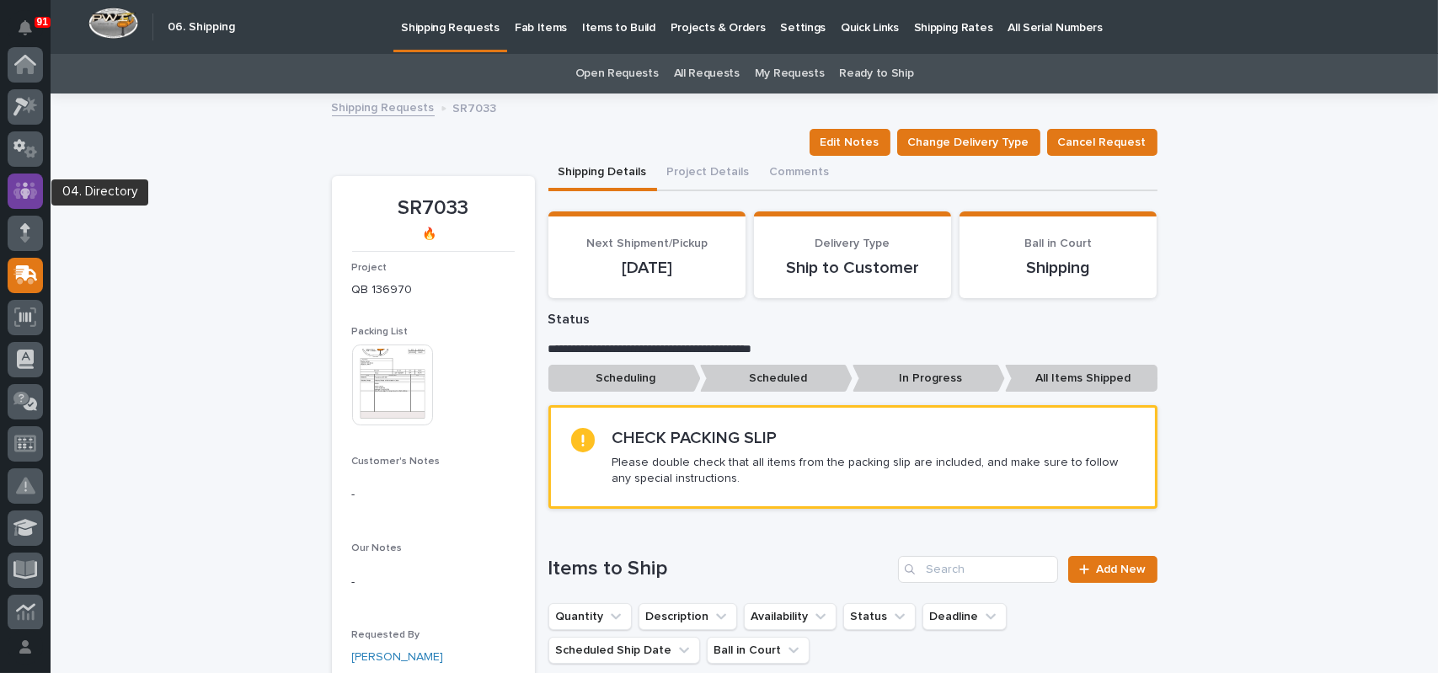
click at [30, 194] on icon at bounding box center [25, 190] width 24 height 19
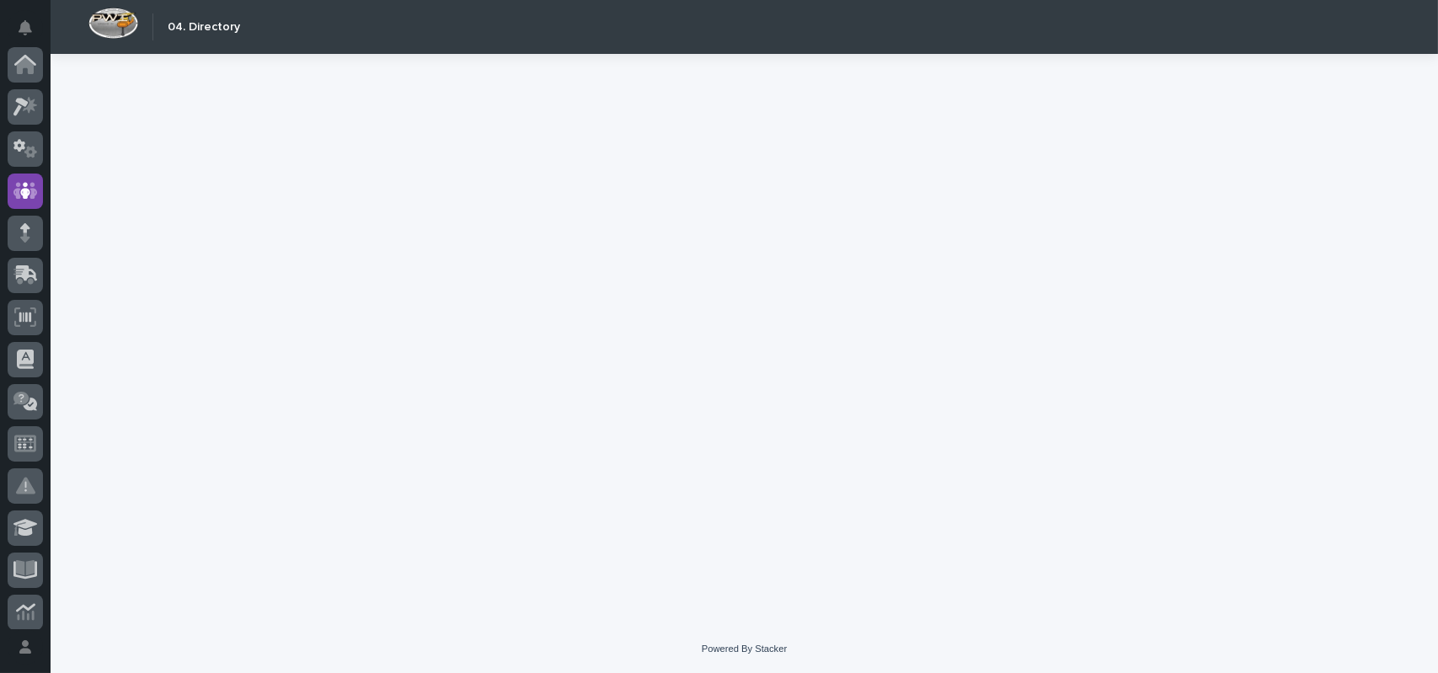
scroll to position [126, 0]
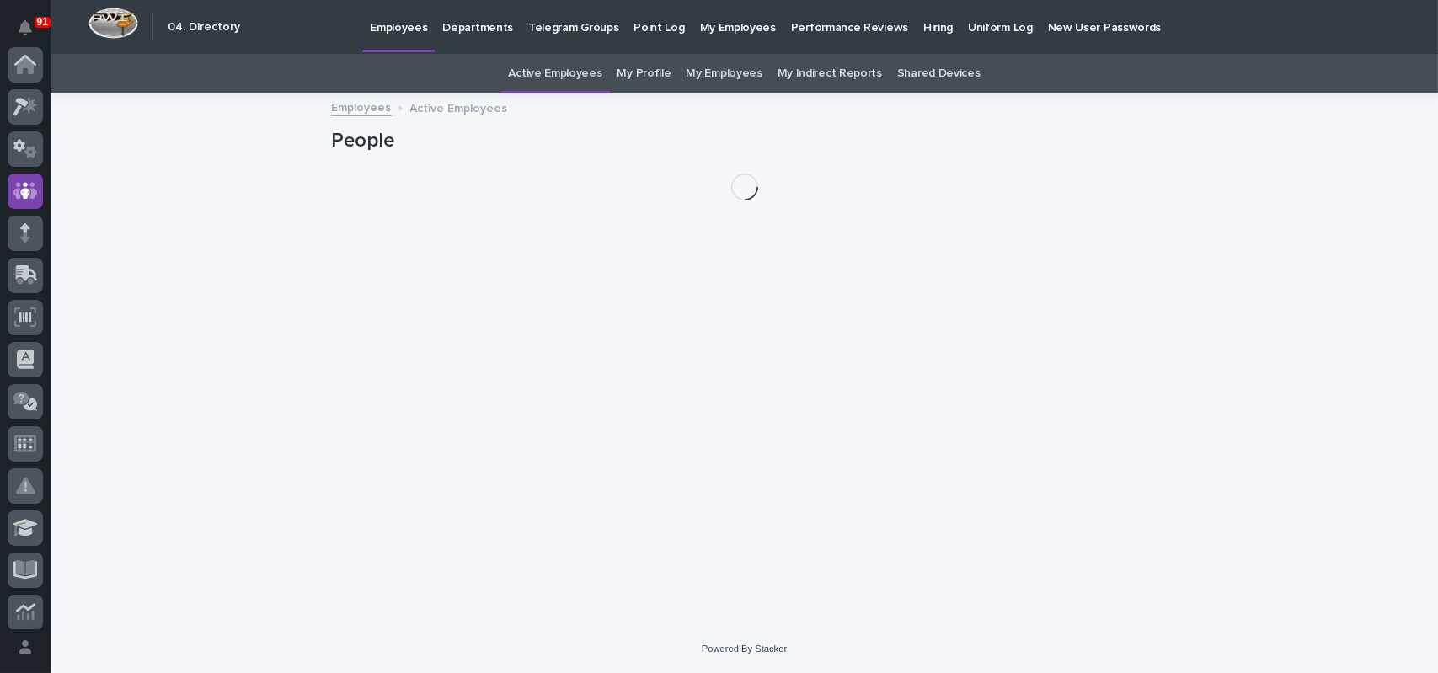
scroll to position [126, 0]
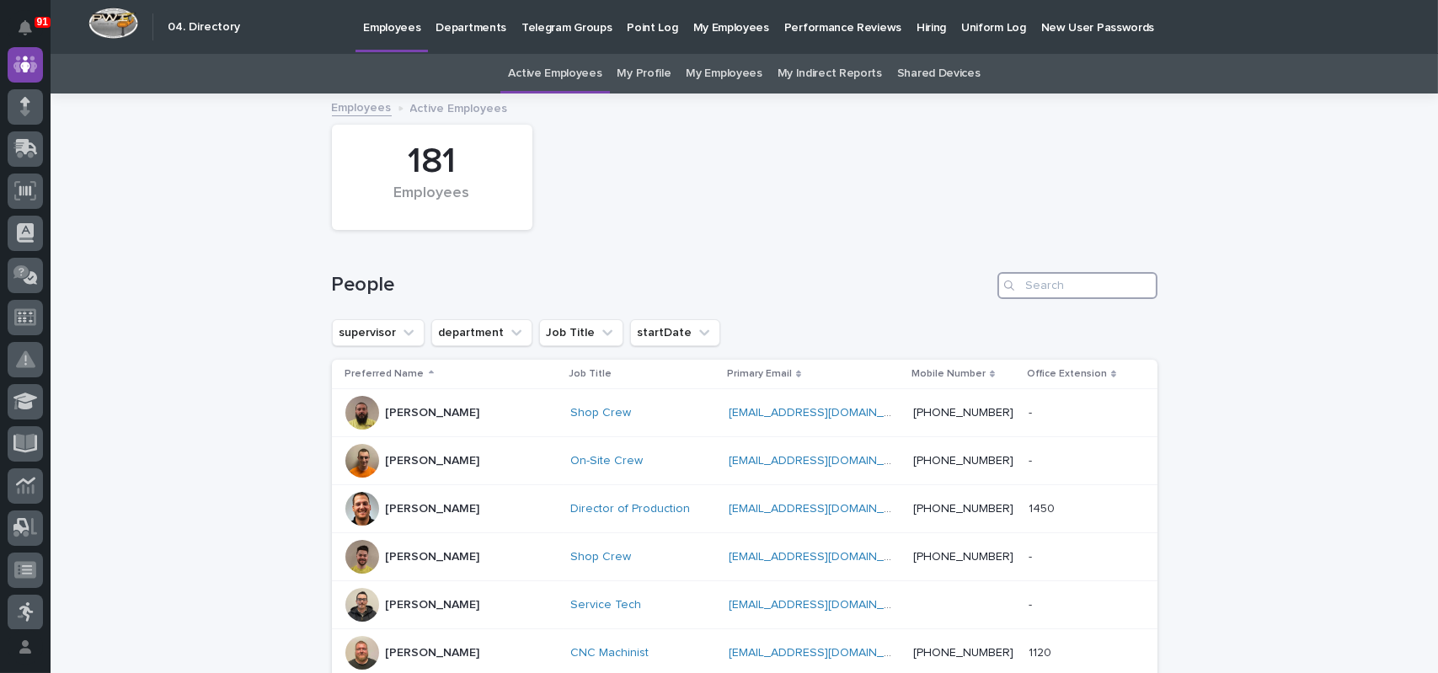
click at [1093, 291] on input "Search" at bounding box center [1077, 285] width 160 height 27
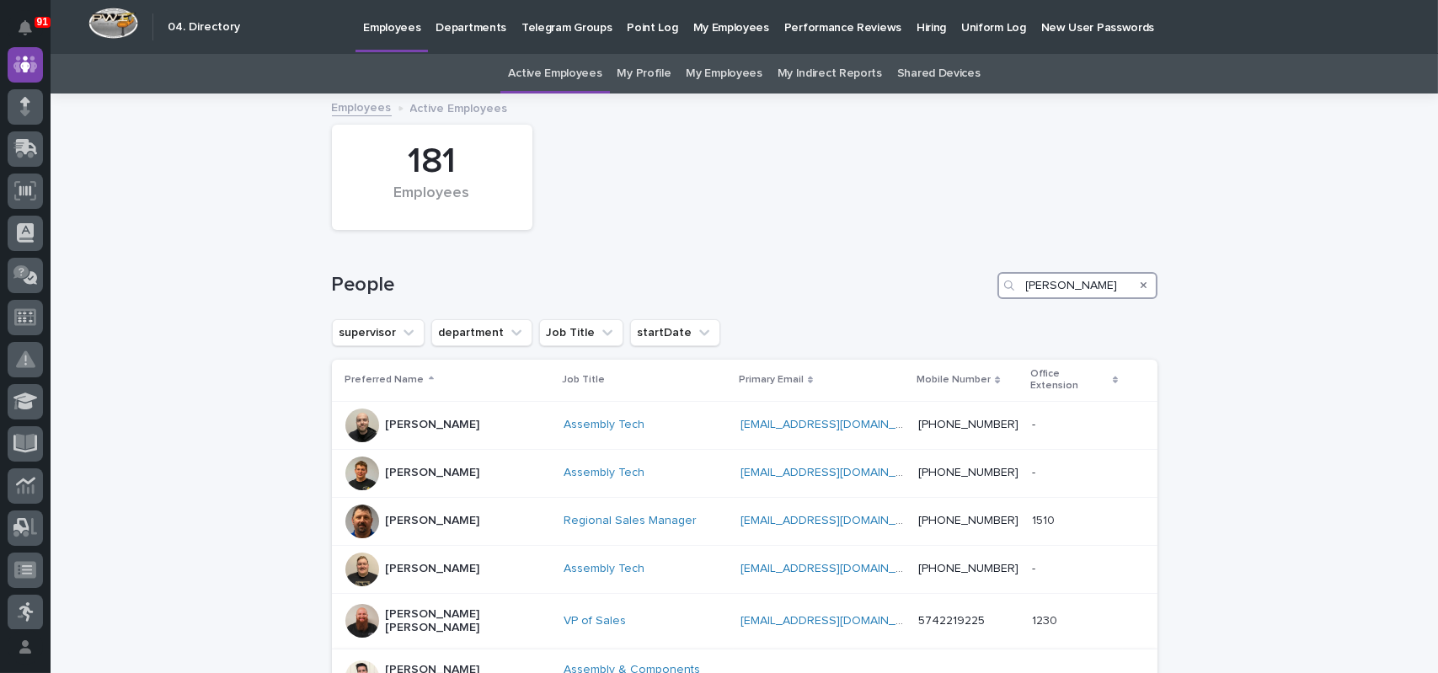
type input "[PERSON_NAME]"
click at [685, 656] on div "Assembly & Components Manager" at bounding box center [644, 677] width 163 height 42
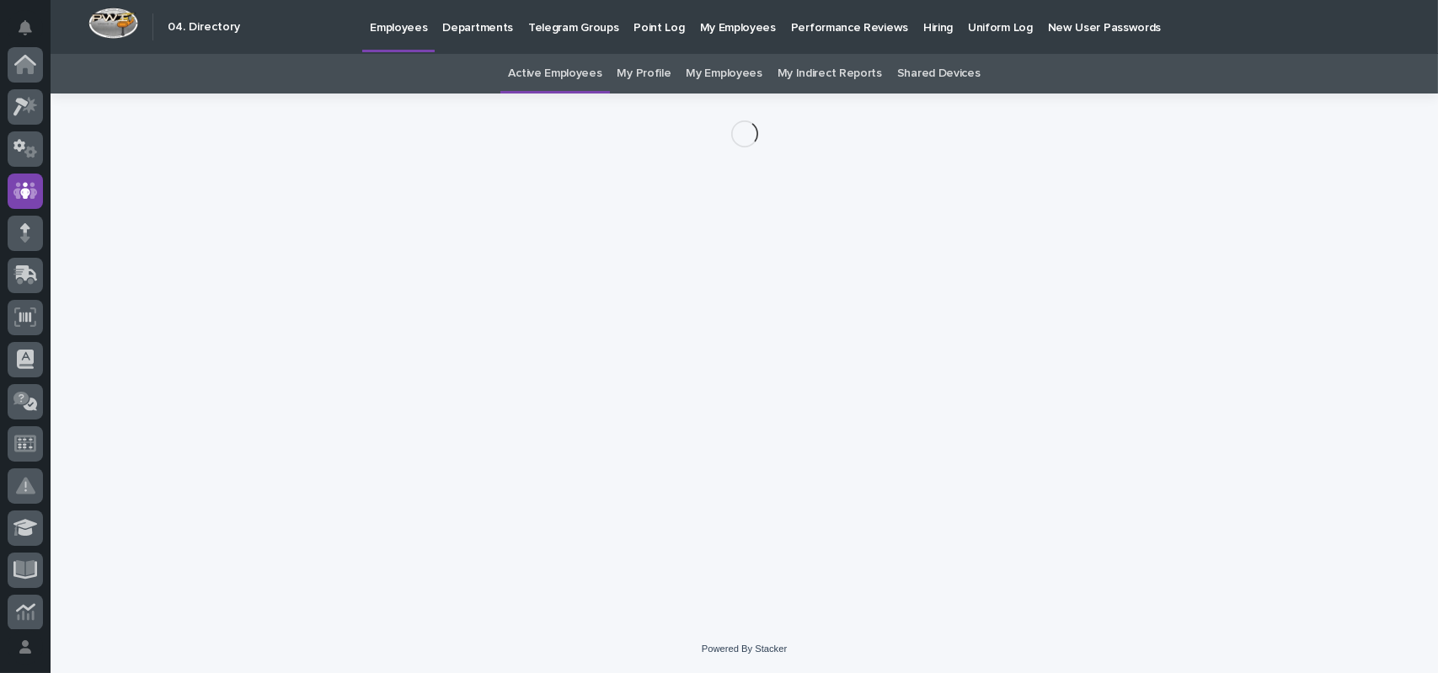
scroll to position [126, 0]
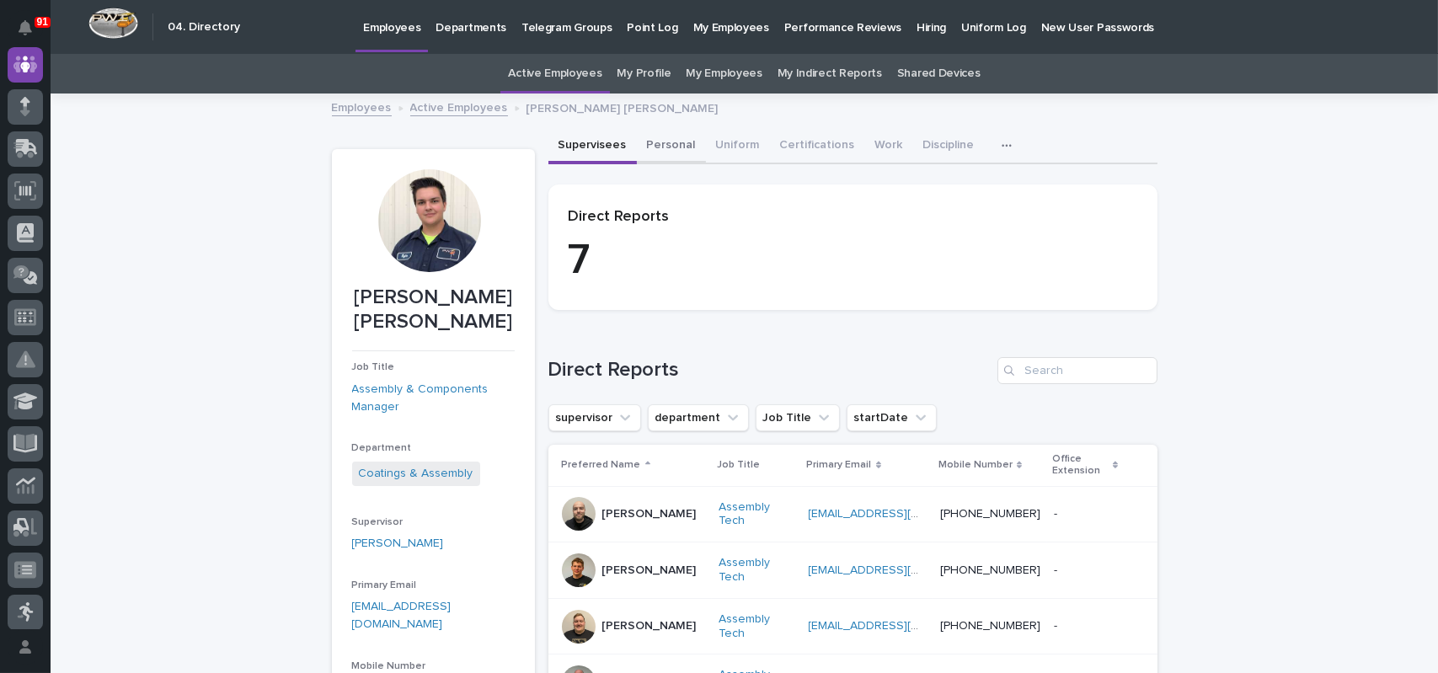
click at [652, 139] on button "Personal" at bounding box center [671, 146] width 69 height 35
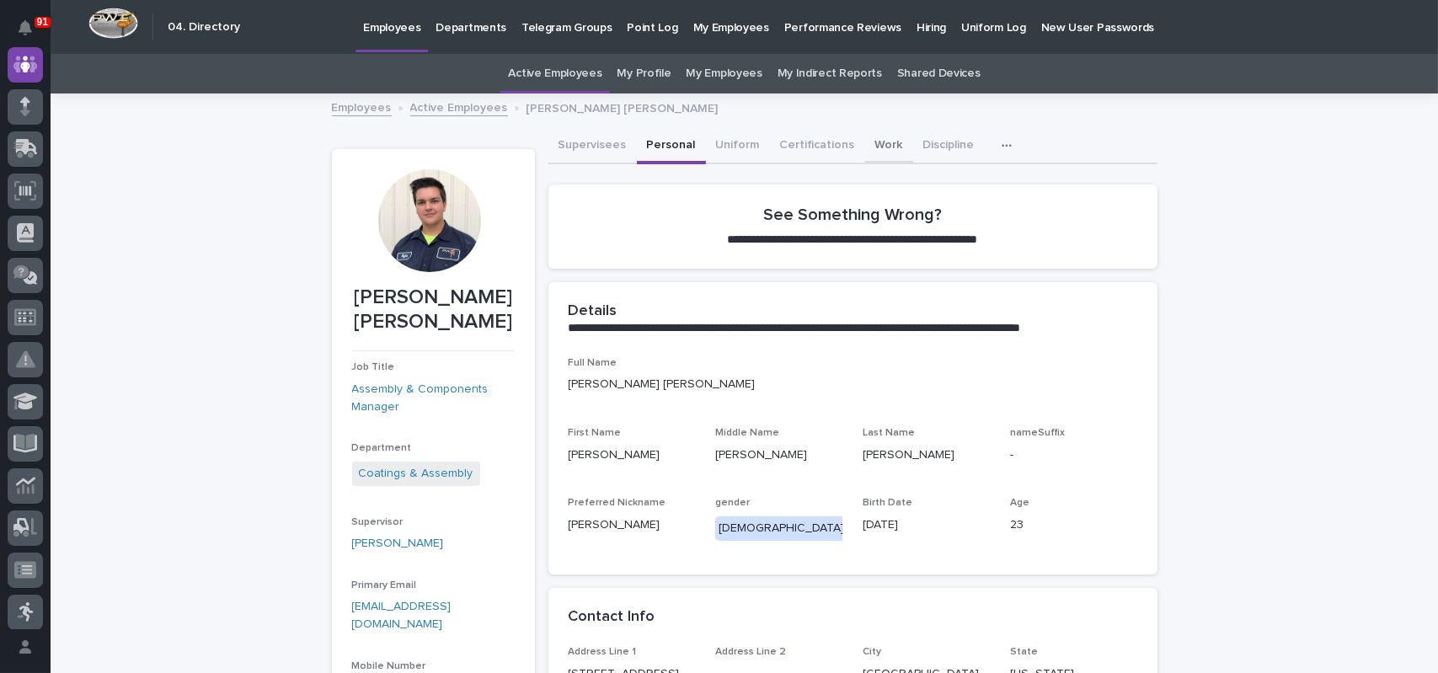
click at [878, 149] on button "Work" at bounding box center [889, 146] width 48 height 35
